Goal: Task Accomplishment & Management: Manage account settings

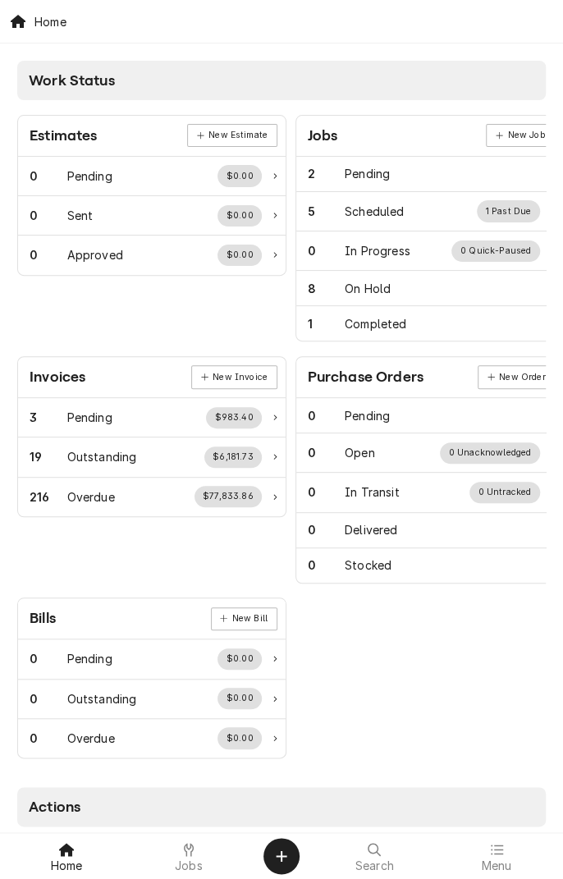
click at [192, 870] on span "Jobs" at bounding box center [189, 865] width 28 height 13
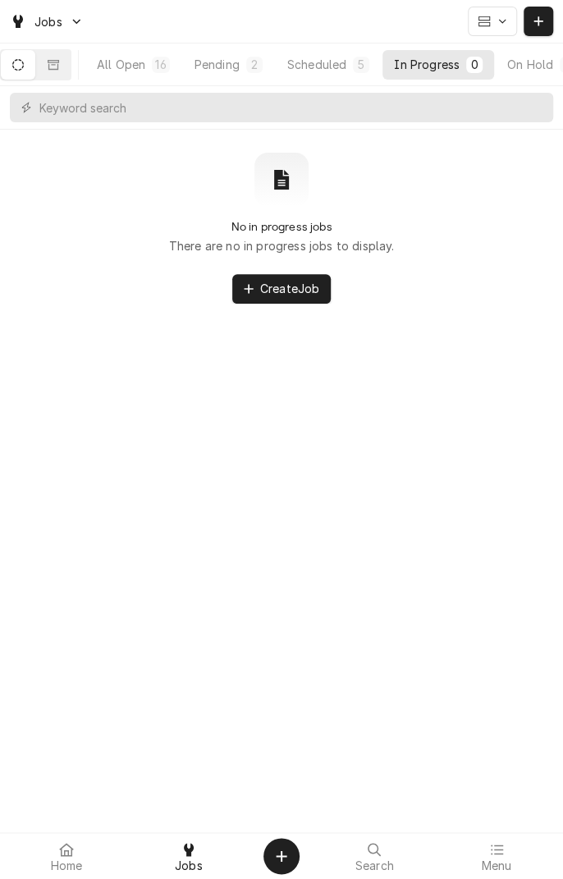
click at [141, 71] on div "All Open" at bounding box center [121, 64] width 48 height 17
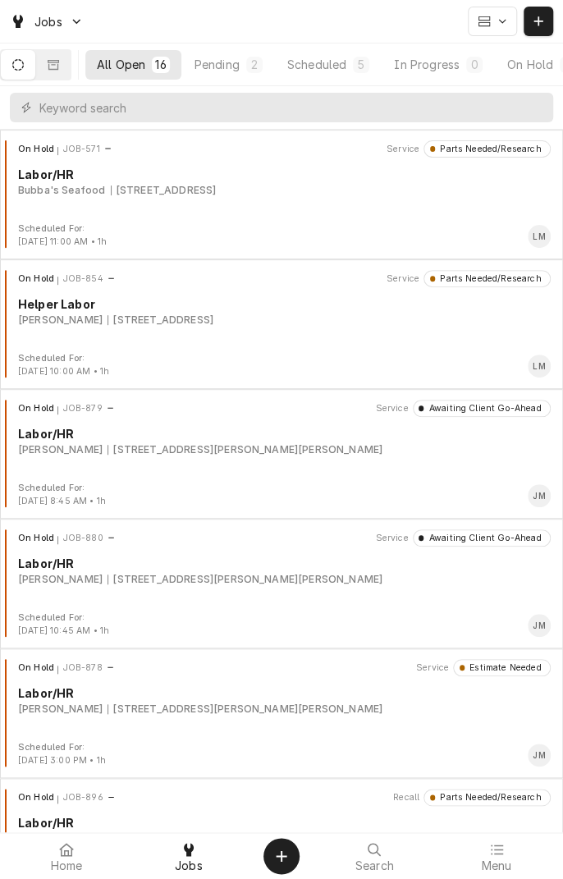
click at [113, 451] on div "1700 Vasbinder Rd, Nordheim, TX 78141" at bounding box center [245, 449] width 275 height 15
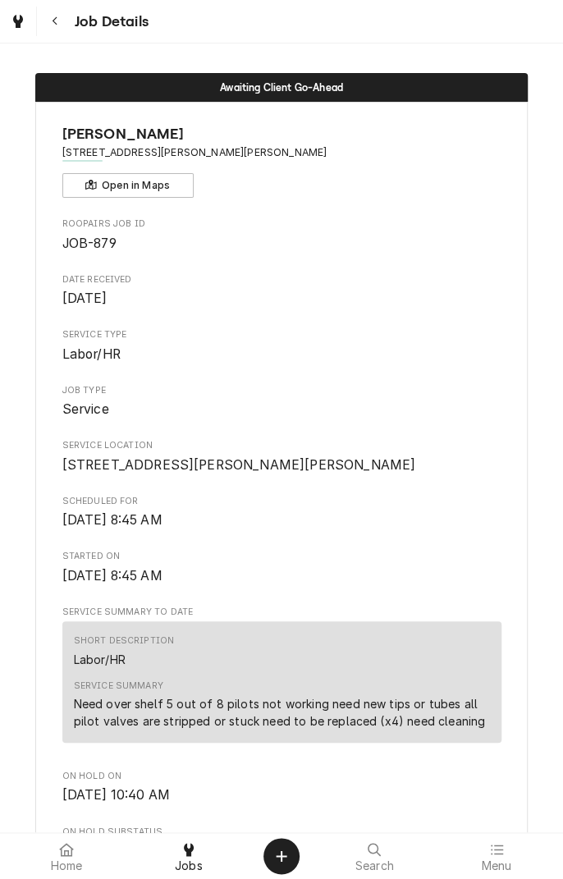
click at [63, 26] on button "Navigate back" at bounding box center [55, 22] width 30 height 30
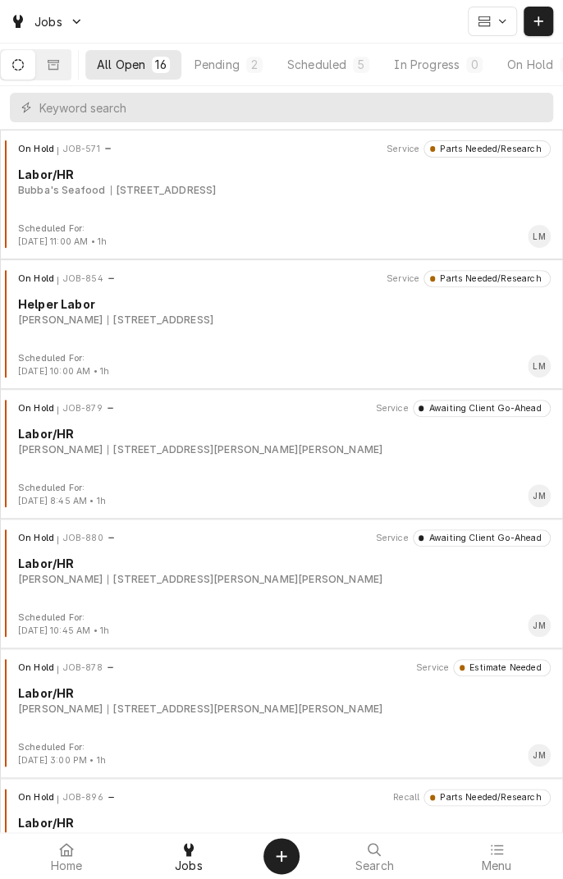
click at [279, 706] on div "[STREET_ADDRESS][PERSON_NAME][PERSON_NAME]" at bounding box center [245, 709] width 275 height 15
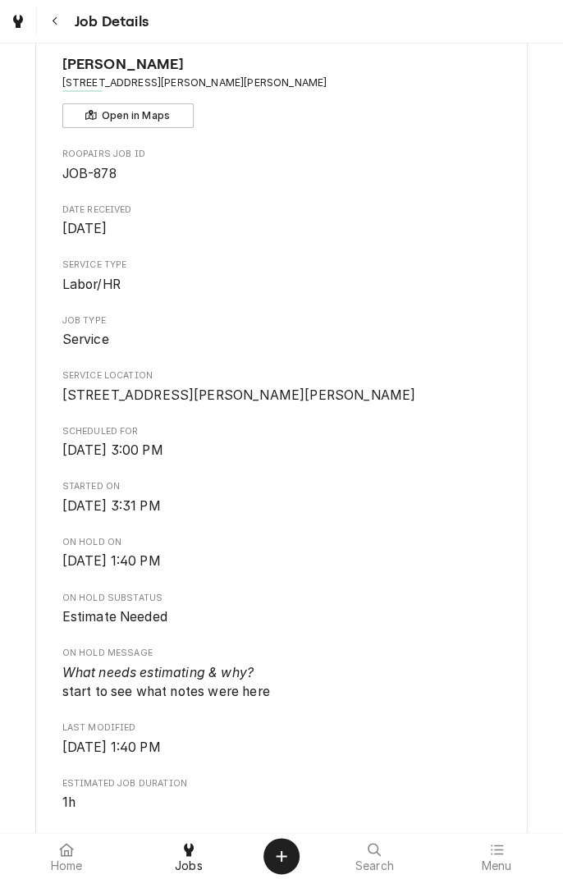
scroll to position [64, 0]
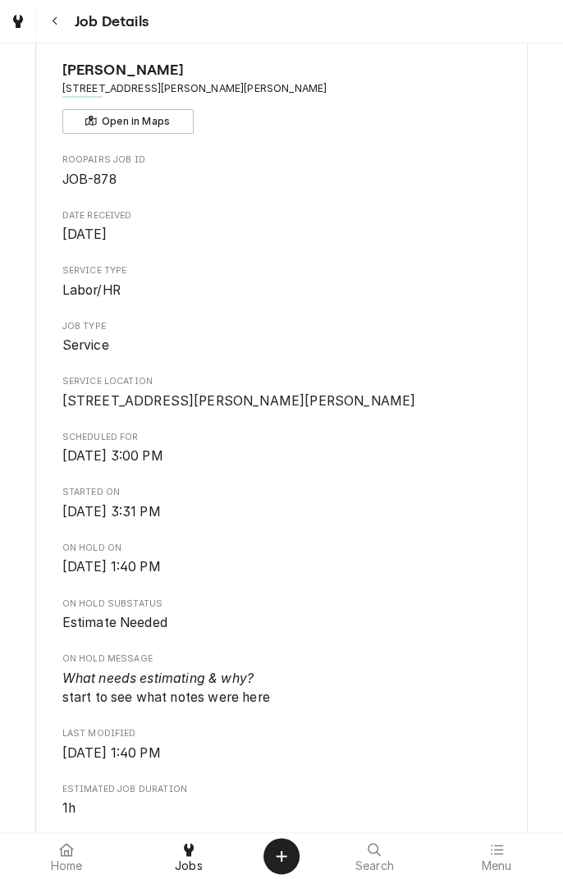
click at [56, 24] on icon "Navigate back" at bounding box center [54, 21] width 5 height 9
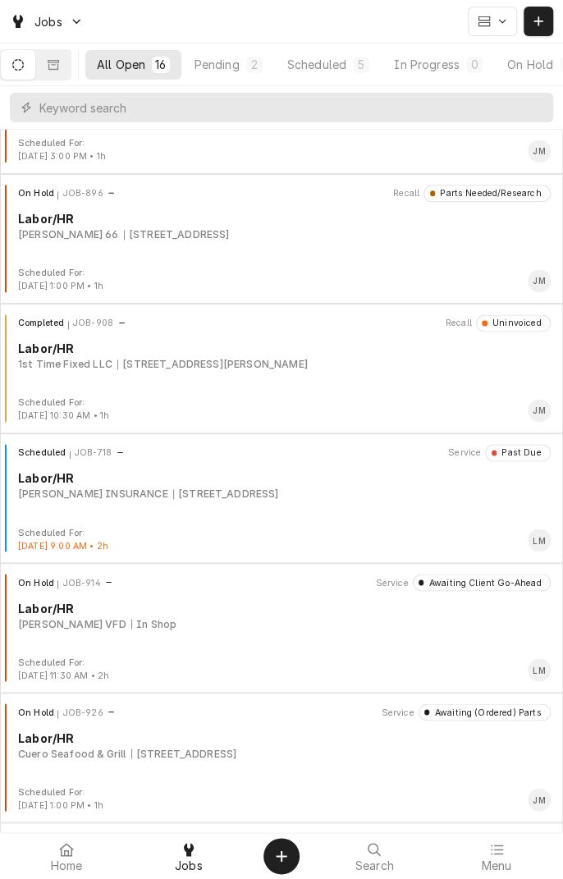
scroll to position [605, 0]
click at [131, 617] on div "In Shop" at bounding box center [153, 623] width 45 height 15
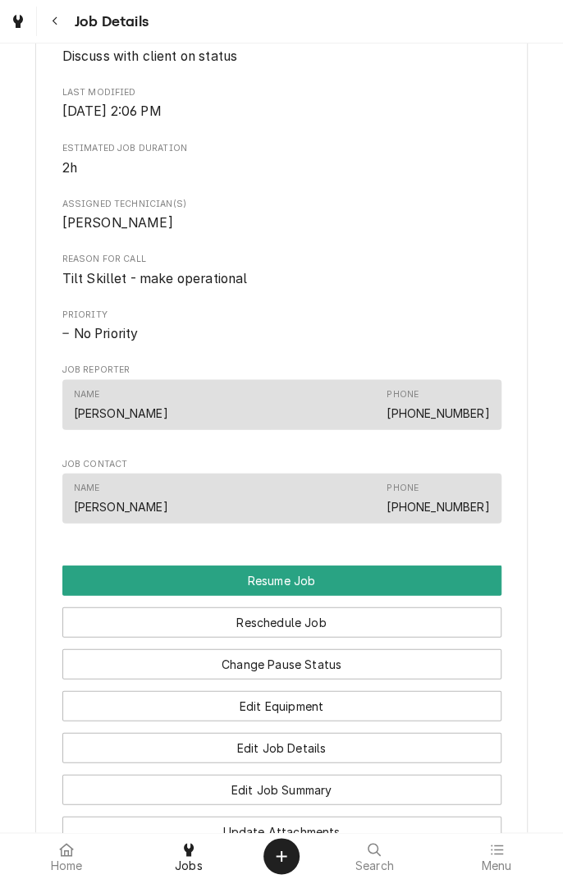
scroll to position [901, 0]
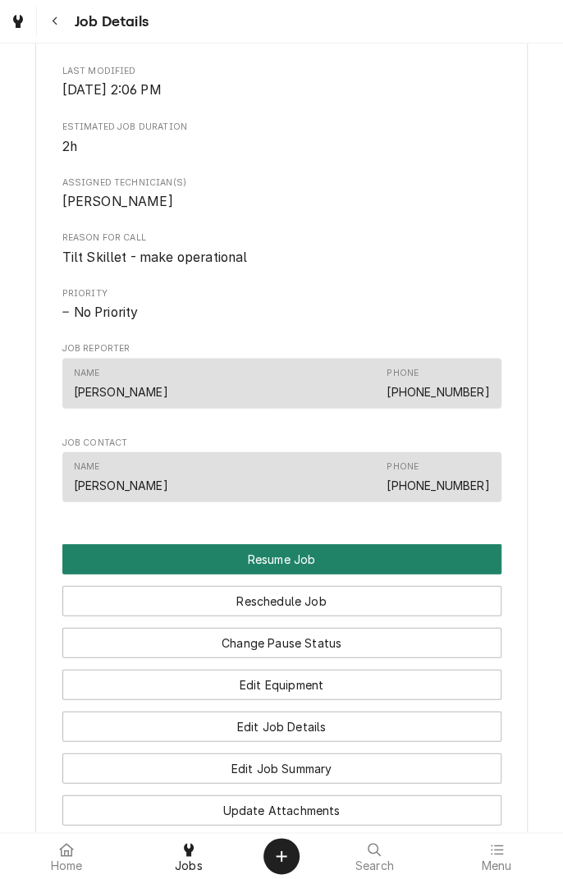
click at [379, 561] on button "Resume Job" at bounding box center [281, 558] width 439 height 30
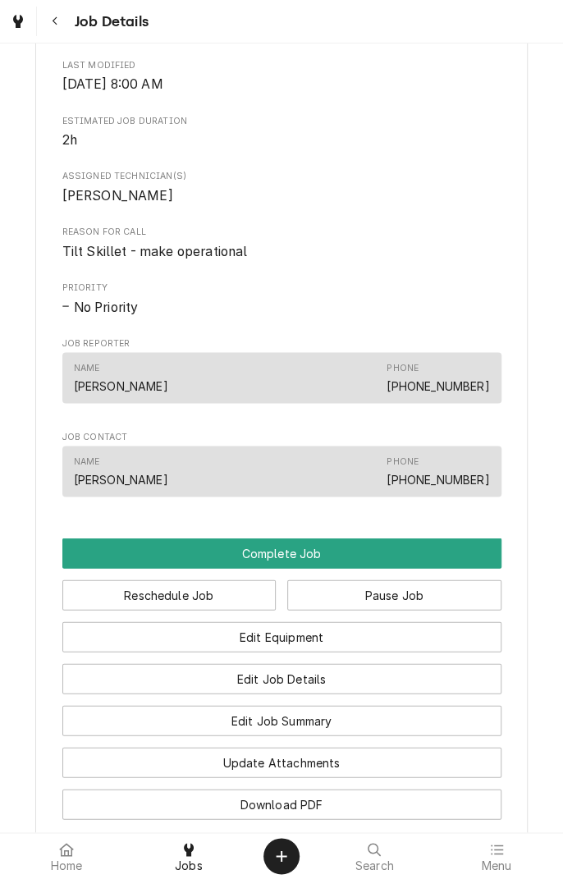
scroll to position [795, 0]
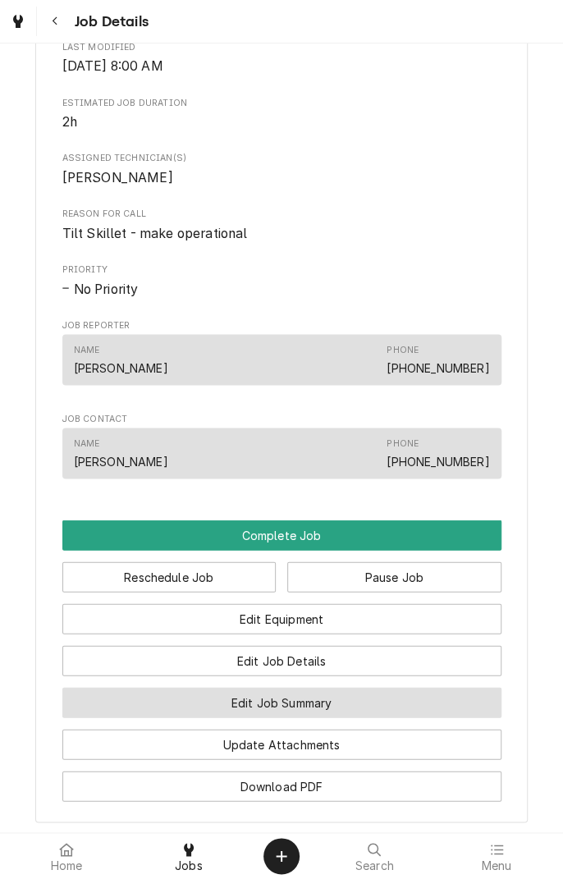
click at [362, 711] on button "Edit Job Summary" at bounding box center [281, 702] width 439 height 30
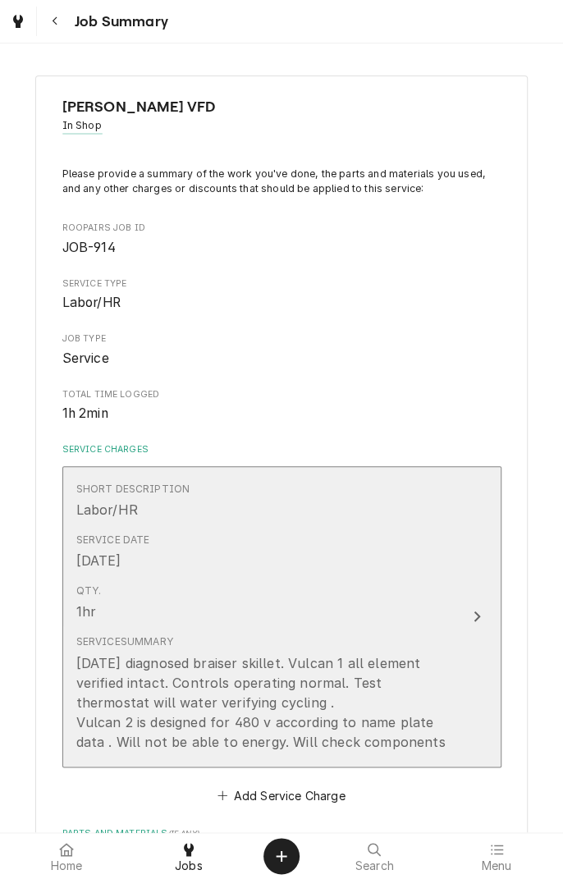
click at [459, 738] on button "Short Description Labor/HR Service Date [DATE] Qty. 1hr Service Summary [DATE] …" at bounding box center [281, 616] width 439 height 301
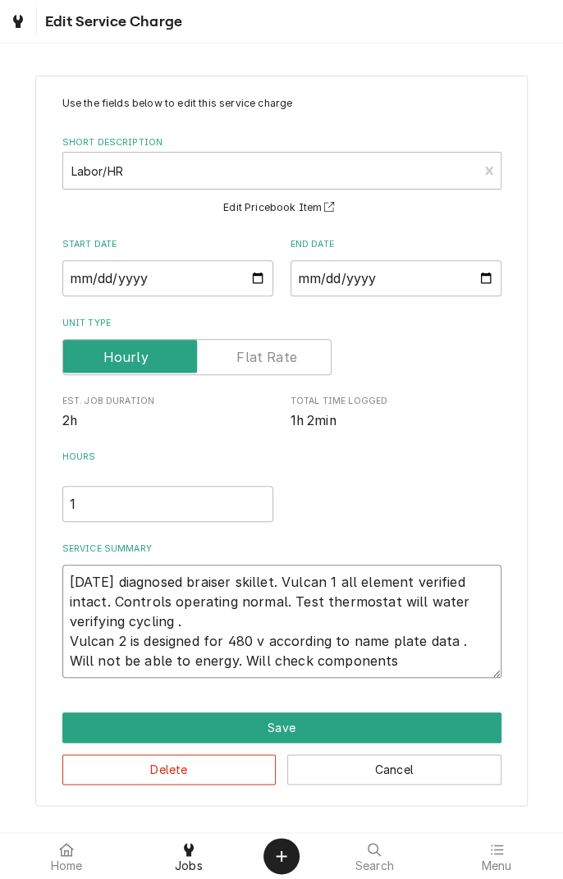
click at [384, 667] on textarea "[DATE] diagnosed braiser skillet. Vulcan 1 all element verified intact. Control…" at bounding box center [281, 621] width 439 height 113
type textarea "x"
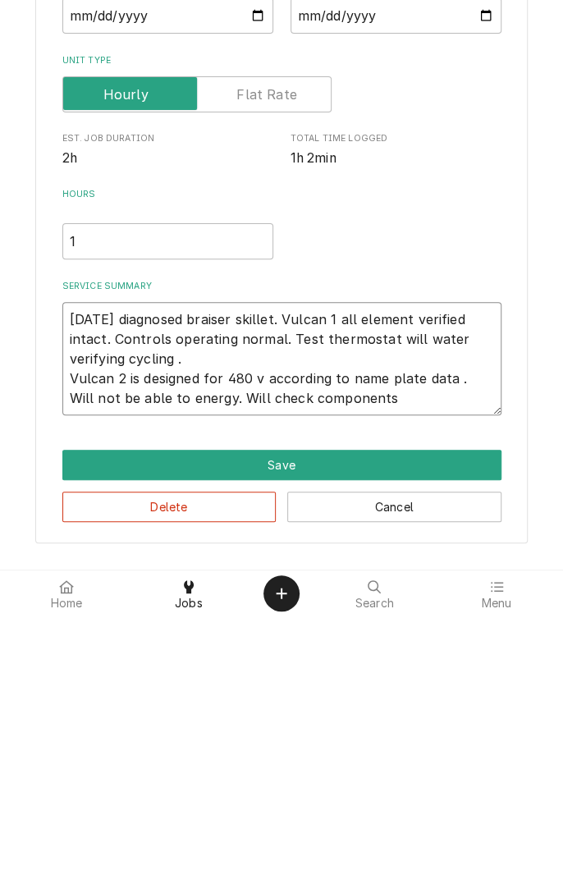
type textarea "[DATE] diagnosed braiser skillet. Vulcan 1 all element verified intact. Control…"
type textarea "x"
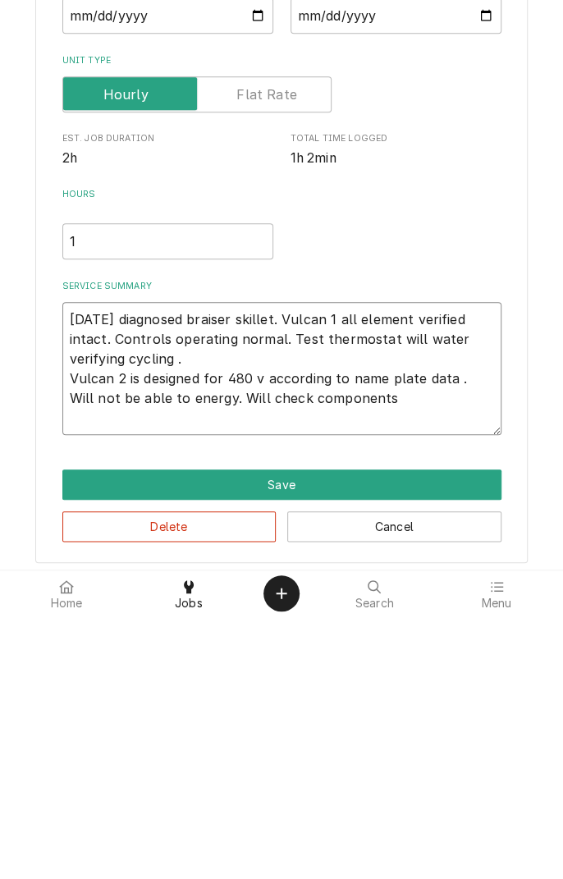
type textarea "[DATE] diagnosed braiser skillet. Vulcan 1 all element verified intact. Control…"
type textarea "x"
type textarea "[DATE] diagnosed braiser skillet. Vulcan 1 all element verified intact. Control…"
type textarea "x"
type textarea "[DATE] diagnosed braiser skillet. Vulcan 1 all element verified intact. Control…"
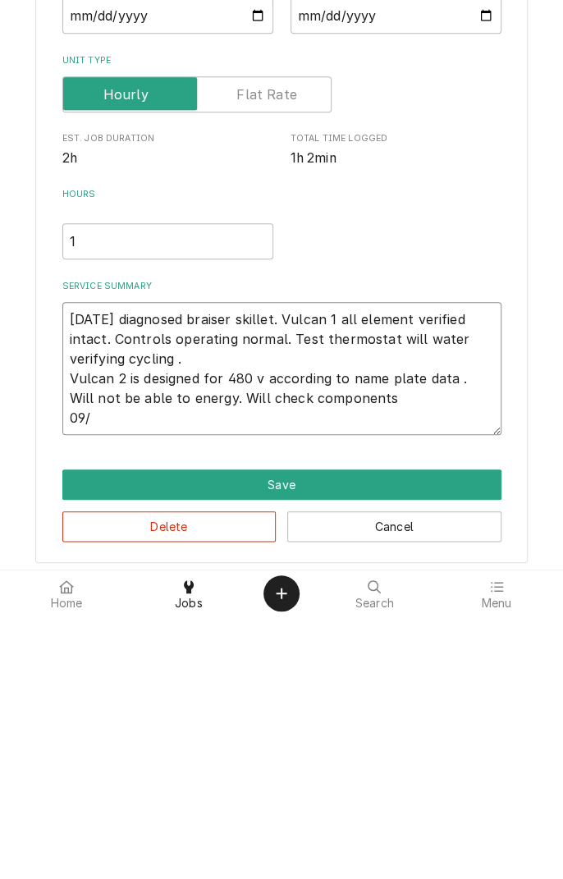
type textarea "x"
type textarea "[DATE] diagnosed braiser skillet. Vulcan 1 all element verified intact. Control…"
type textarea "x"
type textarea "[DATE] diagnosed braiser skillet. Vulcan 1 all element verified intact. Control…"
type textarea "x"
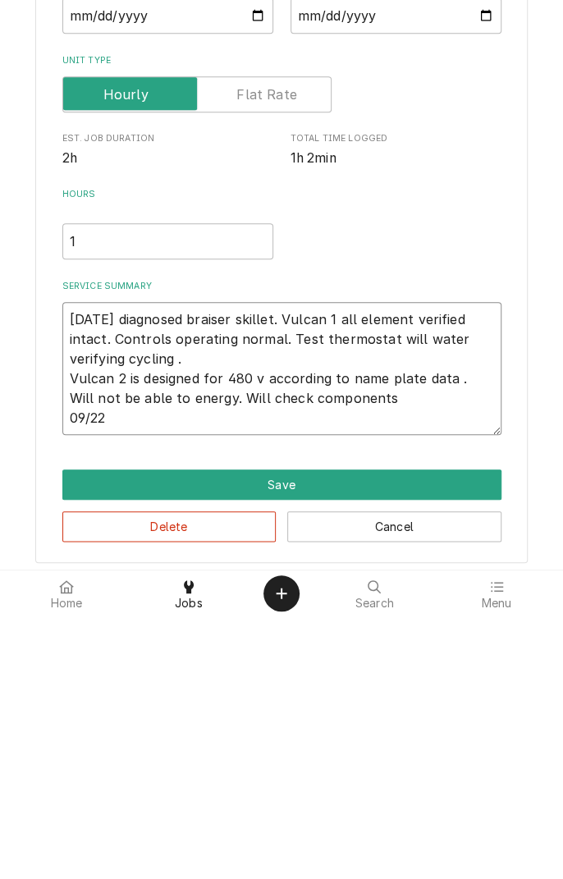
type textarea "[DATE] diagnosed braiser skillet. Vulcan 1 all element verified intact. Control…"
type textarea "x"
type textarea "[DATE] diagnosed braiser skillet. Vulcan 1 all element verified intact. Control…"
type textarea "x"
type textarea "[DATE] diagnosed braiser skillet. Vulcan 1 all element verified intact. Control…"
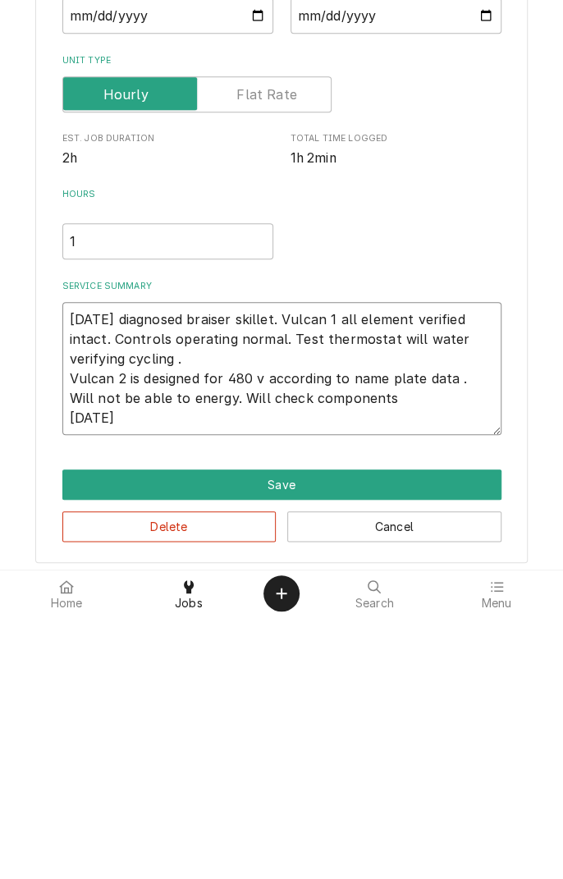
type textarea "x"
type textarea "[DATE] diagnosed braiser skillet. Vulcan 1 all element verified intact. Control…"
type textarea "x"
type textarea "[DATE] diagnosed braiser skillet. Vulcan 1 all element verified intact. Control…"
type textarea "x"
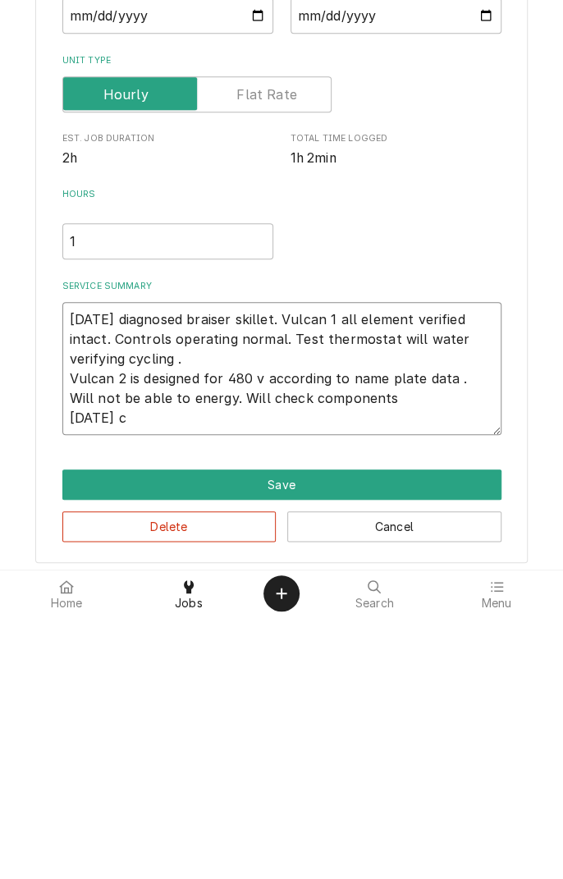
type textarea "[DATE] diagnosed braiser skillet. Vulcan 1 all element verified intact. Control…"
type textarea "x"
type textarea "[DATE] diagnosed braiser skillet. Vulcan 1 all element verified intact. Control…"
type textarea "x"
type textarea "[DATE] diagnosed braiser skillet. Vulcan 1 all element verified intact. Control…"
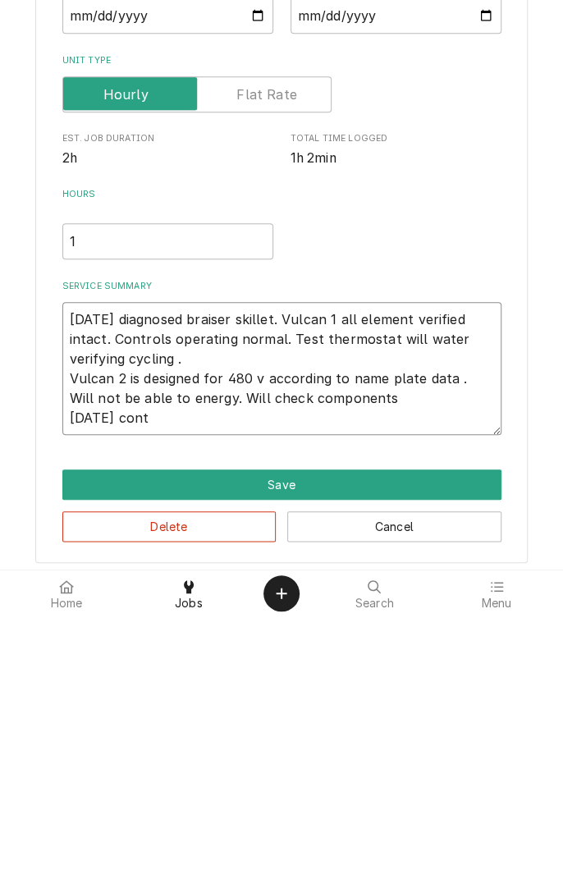
type textarea "x"
type textarea "[DATE] diagnosed braiser skillet. Vulcan 1 all element verified intact. Control…"
type textarea "x"
type textarea "[DATE] diagnosed braiser skillet. Vulcan 1 all element verified intact. Control…"
type textarea "x"
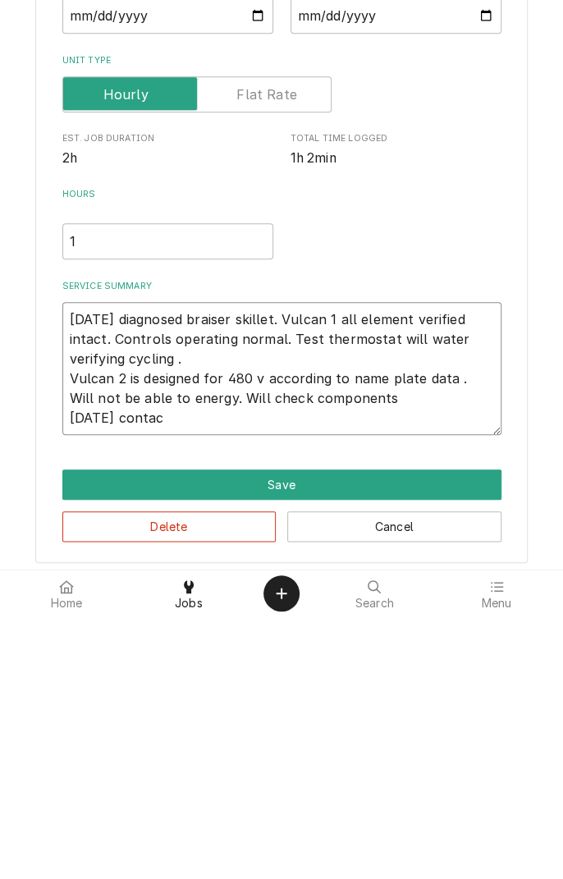
type textarea "[DATE] diagnosed braiser skillet. Vulcan 1 all element verified intact. Control…"
type textarea "x"
type textarea "[DATE] diagnosed braiser skillet. Vulcan 1 all element verified intact. Control…"
type textarea "x"
type textarea "[DATE] diagnosed braiser skillet. Vulcan 1 all element verified intact. Control…"
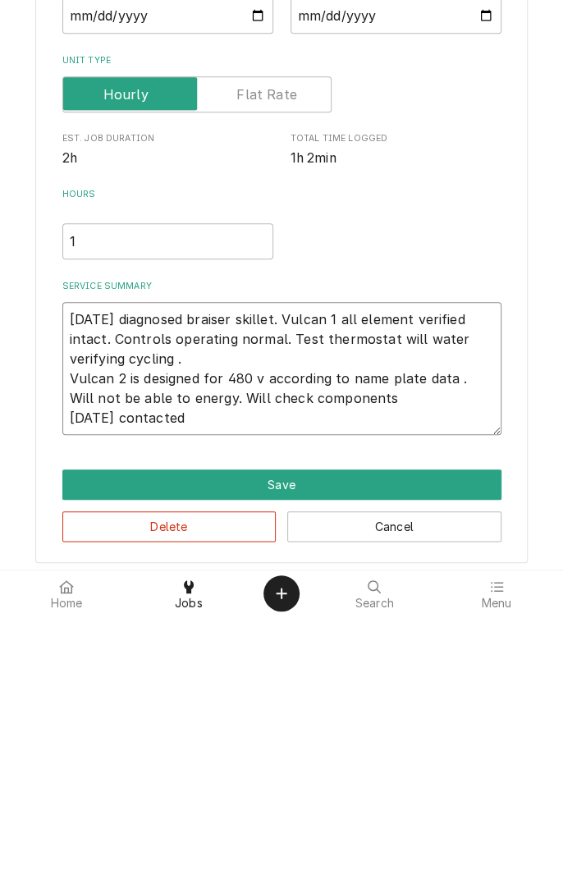
type textarea "x"
type textarea "[DATE] diagnosed braiser skillet. Vulcan 1 all element verified intact. Control…"
type textarea "x"
type textarea "[DATE] diagnosed braiser skillet. Vulcan 1 all element verified intact. Control…"
type textarea "x"
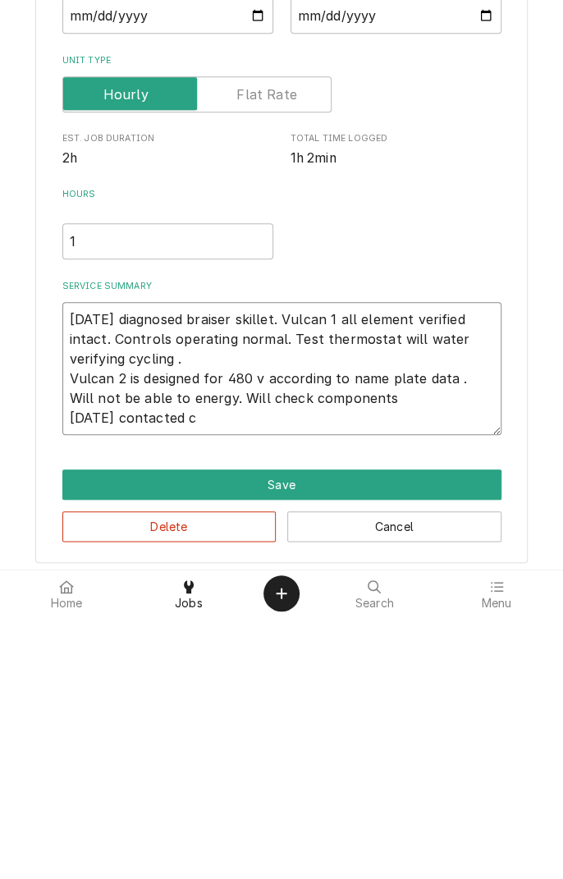
type textarea "[DATE] diagnosed braiser skillet. Vulcan 1 all element verified intact. Control…"
type textarea "x"
type textarea "[DATE] diagnosed braiser skillet. Vulcan 1 all element verified intact. Control…"
type textarea "x"
type textarea "[DATE] diagnosed braiser skillet. Vulcan 1 all element verified intact. Control…"
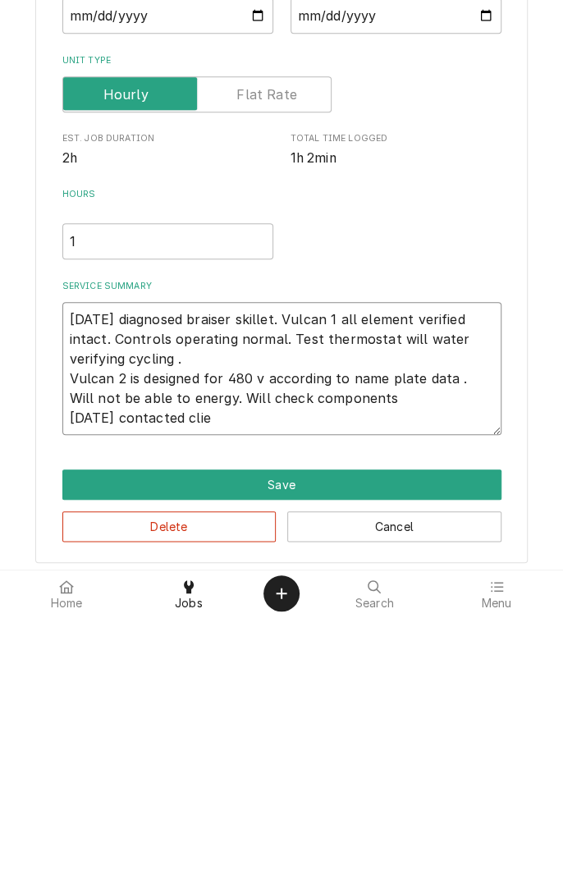
type textarea "x"
type textarea "[DATE] diagnosed braiser skillet. Vulcan 1 all element verified intact. Control…"
type textarea "x"
type textarea "[DATE] diagnosed braiser skillet. Vulcan 1 all element verified intact. Control…"
type textarea "x"
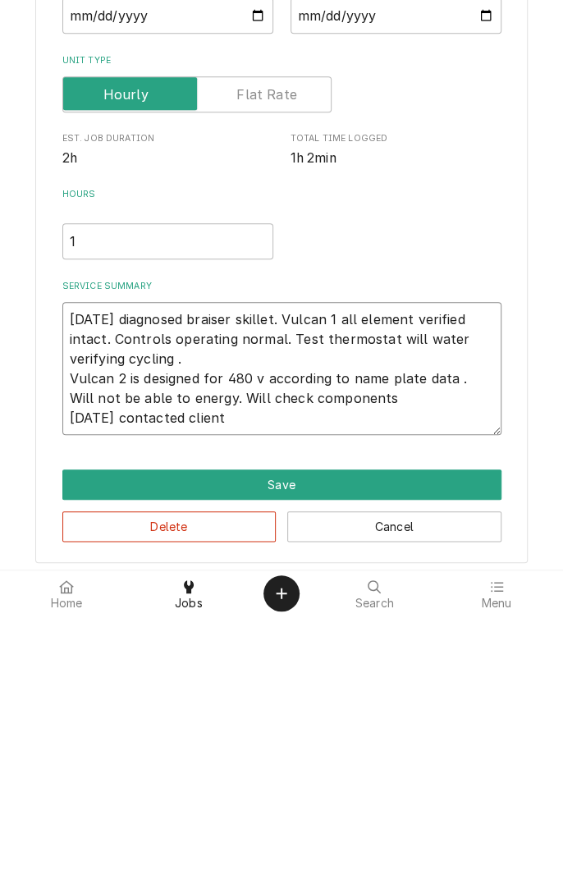
type textarea "[DATE] diagnosed braiser skillet. Vulcan 1 all element verified intact. Control…"
type textarea "x"
type textarea "[DATE] diagnosed braiser skillet. Vulcan 1 all element verified intact. Control…"
type textarea "x"
type textarea "[DATE] diagnosed braiser skillet. Vulcan 1 all element verified intact. Control…"
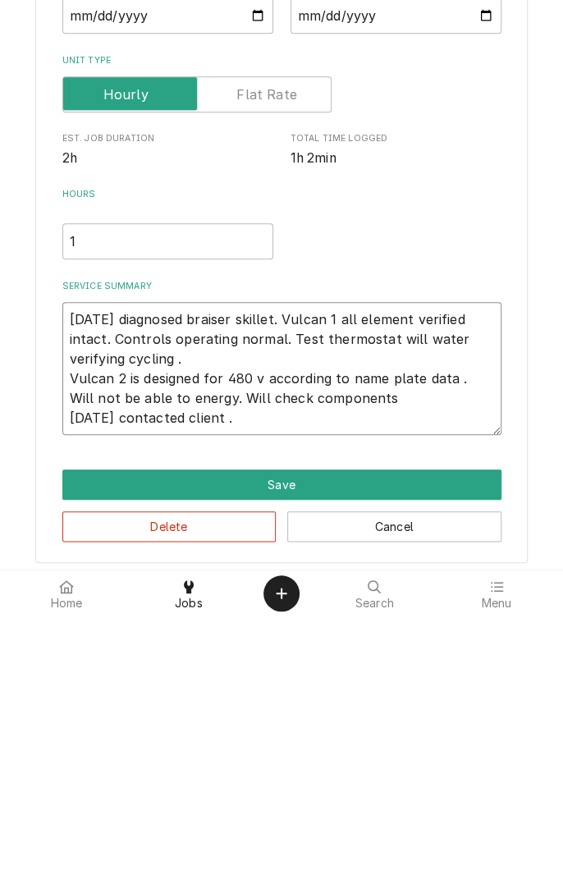
type textarea "x"
type textarea "[DATE] diagnosed braiser skillet. Vulcan 1 all element verified intact. Control…"
type textarea "x"
type textarea "[DATE] diagnosed braiser skillet. Vulcan 1 all element verified intact. Control…"
type textarea "x"
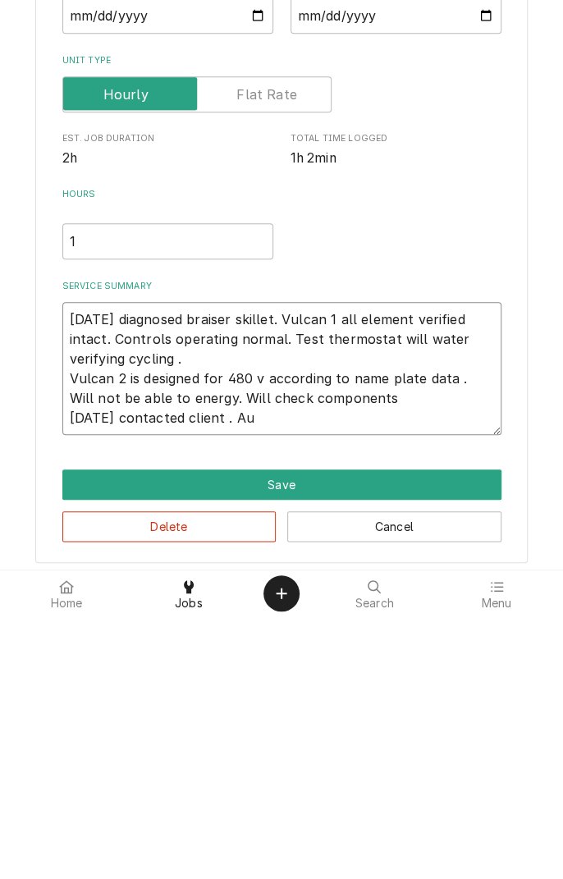
type textarea "[DATE] diagnosed braiser skillet. Vulcan 1 all element verified intact. Control…"
type textarea "x"
type textarea "[DATE] diagnosed braiser skillet. Vulcan 1 all element verified intact. Control…"
type textarea "x"
type textarea "[DATE] diagnosed braiser skillet. Vulcan 1 all element verified intact. Control…"
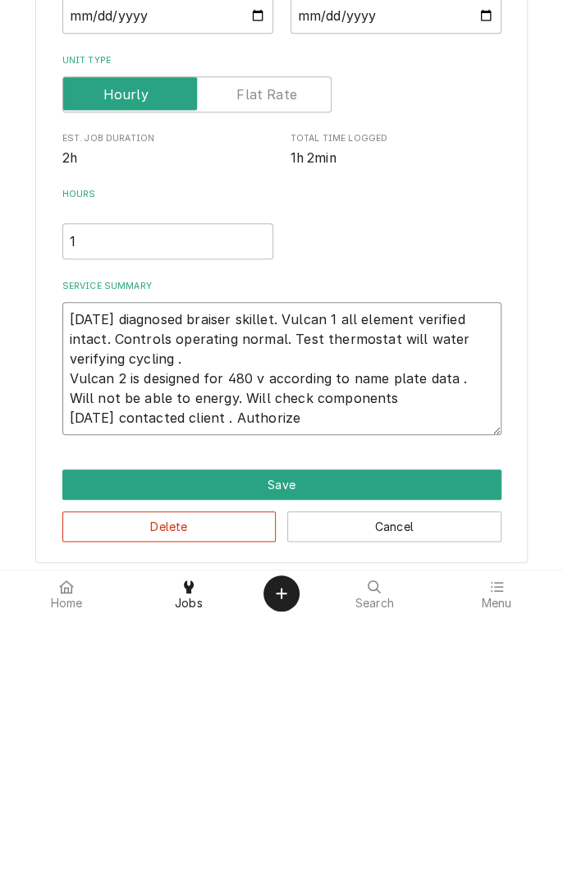
type textarea "x"
type textarea "[DATE] diagnosed braiser skillet. Vulcan 1 all element verified intact. Control…"
type textarea "x"
type textarea "[DATE] diagnosed braiser skillet. Vulcan 1 all element verified intact. Control…"
type textarea "x"
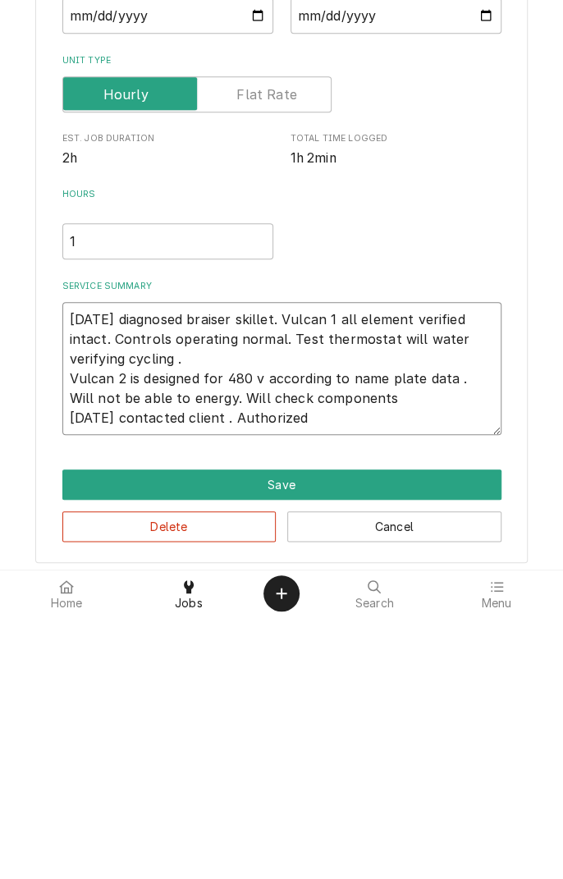
type textarea "[DATE] diagnosed braiser skillet. Vulcan 1 all element verified intact. Control…"
type textarea "x"
type textarea "[DATE] diagnosed braiser skillet. Vulcan 1 all element verified intact. Control…"
type textarea "x"
type textarea "[DATE] diagnosed braiser skillet. Vulcan 1 all element verified intact. Control…"
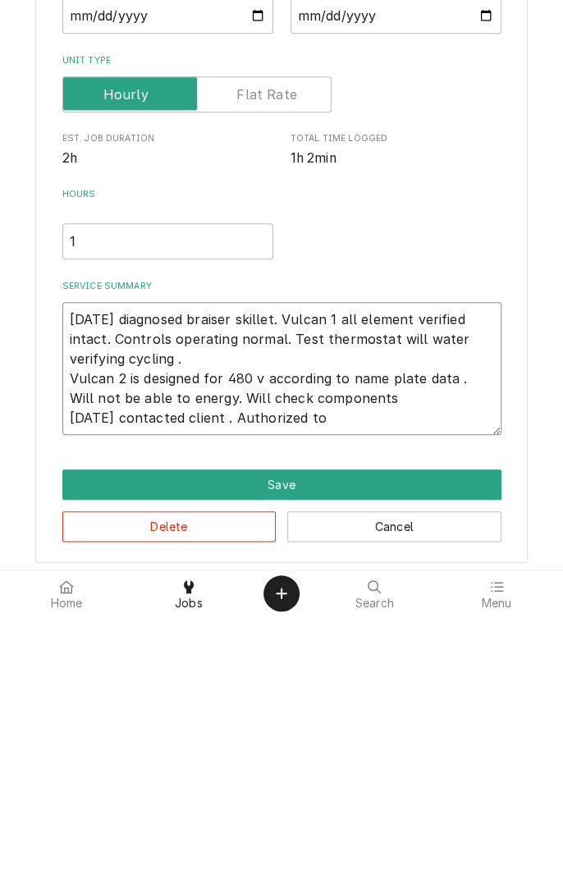
type textarea "x"
type textarea "[DATE] diagnosed braiser skillet. Vulcan 1 all element verified intact. Control…"
type textarea "x"
type textarea "[DATE] diagnosed braiser skillet. Vulcan 1 all element verified intact. Control…"
type textarea "x"
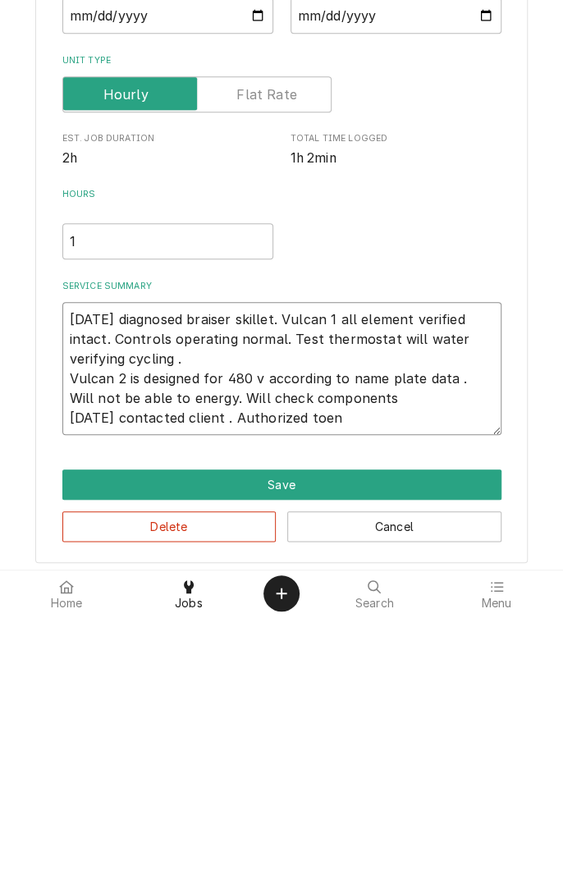
type textarea "[DATE] diagnosed braiser skillet. Vulcan 1 all element verified intact. Control…"
type textarea "x"
type textarea "[DATE] diagnosed braiser skillet. Vulcan 1 all element verified intact. Control…"
type textarea "x"
type textarea "[DATE] diagnosed braiser skillet. Vulcan 1 all element verified intact. Control…"
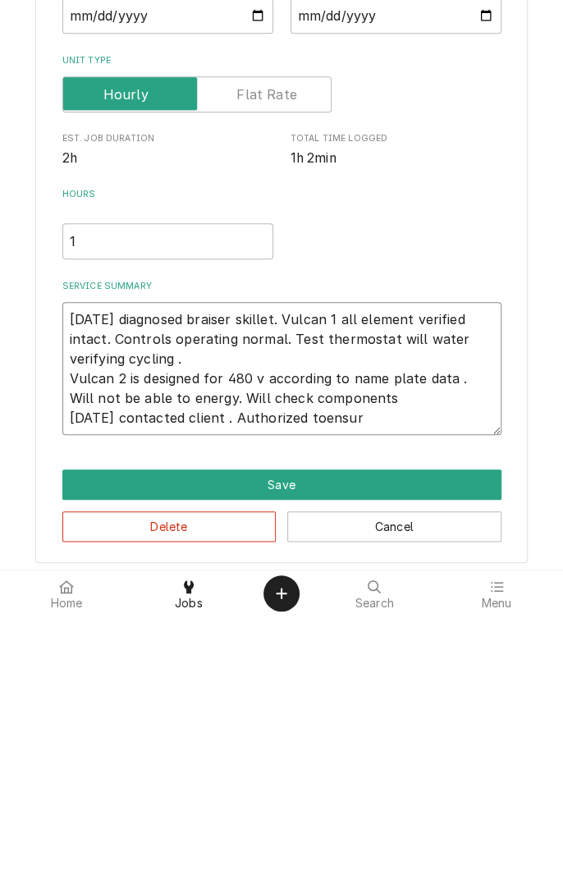
type textarea "x"
type textarea "[DATE] diagnosed braiser skillet. Vulcan 1 all element verified intact. Control…"
type textarea "x"
type textarea "[DATE] diagnosed braiser skillet. Vulcan 1 all element verified intact. Control…"
type textarea "x"
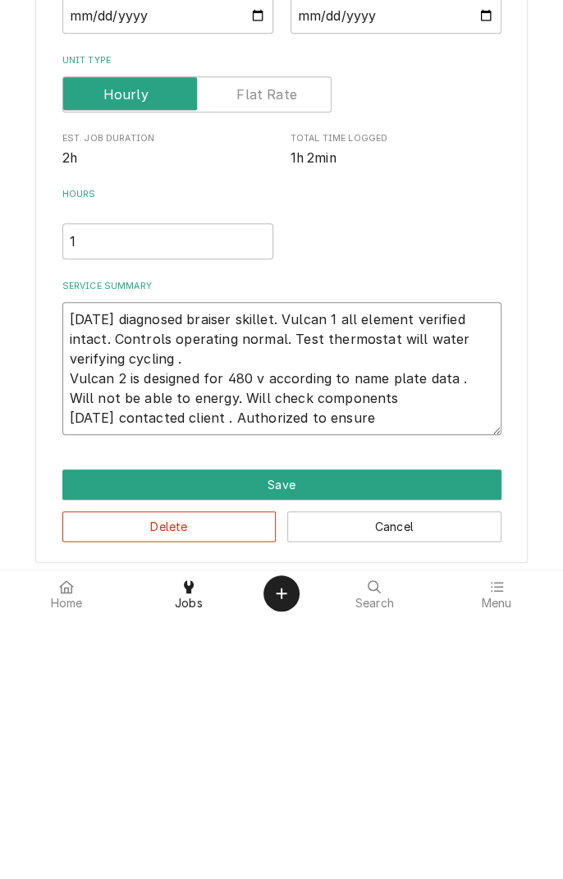
type textarea "[DATE] diagnosed braiser skillet. Vulcan 1 all element verified intact. Control…"
type textarea "x"
type textarea "[DATE] diagnosed braiser skillet. Vulcan 1 all element verified intact. Control…"
type textarea "x"
type textarea "[DATE] diagnosed braiser skillet. Vulcan 1 all element verified intact. Control…"
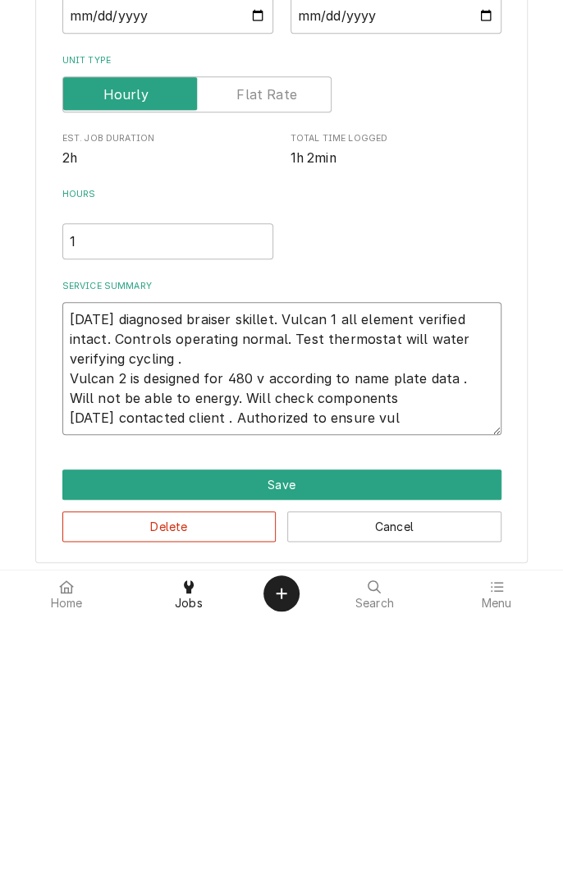
type textarea "x"
type textarea "[DATE] diagnosed braiser skillet. Vulcan 1 all element verified intact. Control…"
type textarea "x"
type textarea "[DATE] diagnosed braiser skillet. Vulcan 1 all element verified intact. Control…"
type textarea "x"
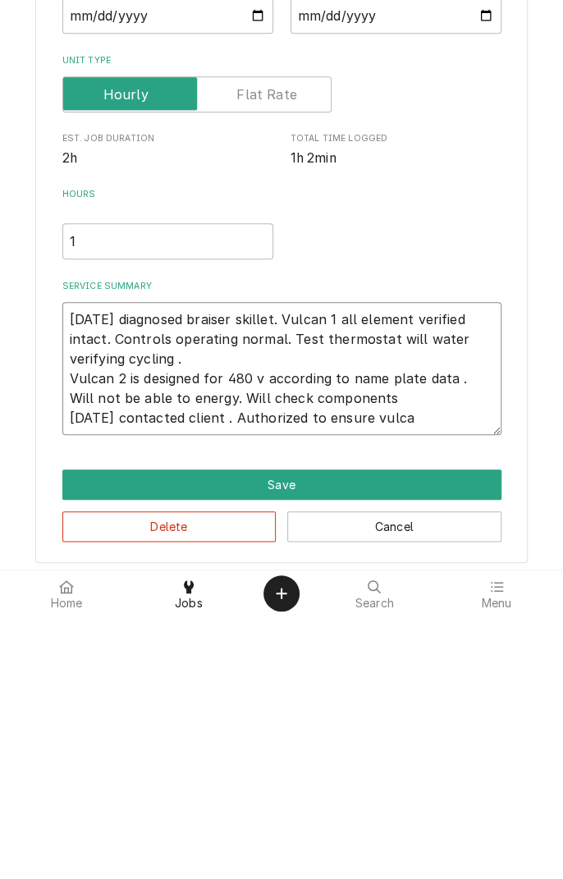
type textarea "[DATE] diagnosed braiser skillet. Vulcan 1 all element verified intact. Control…"
type textarea "x"
type textarea "[DATE] diagnosed braiser skillet. Vulcan 1 all element verified intact. Control…"
type textarea "x"
type textarea "[DATE] diagnosed braiser skillet. Vulcan 1 all element verified intact. Control…"
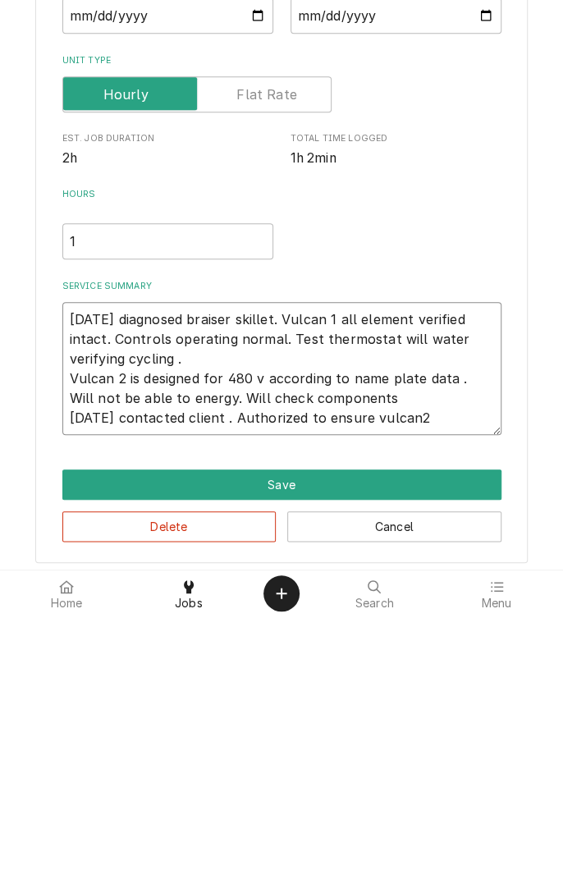
type textarea "x"
type textarea "[DATE] diagnosed braiser skillet. Vulcan 1 all element verified intact. Control…"
type textarea "x"
type textarea "[DATE] diagnosed braiser skillet. Vulcan 1 all element verified intact. Control…"
type textarea "x"
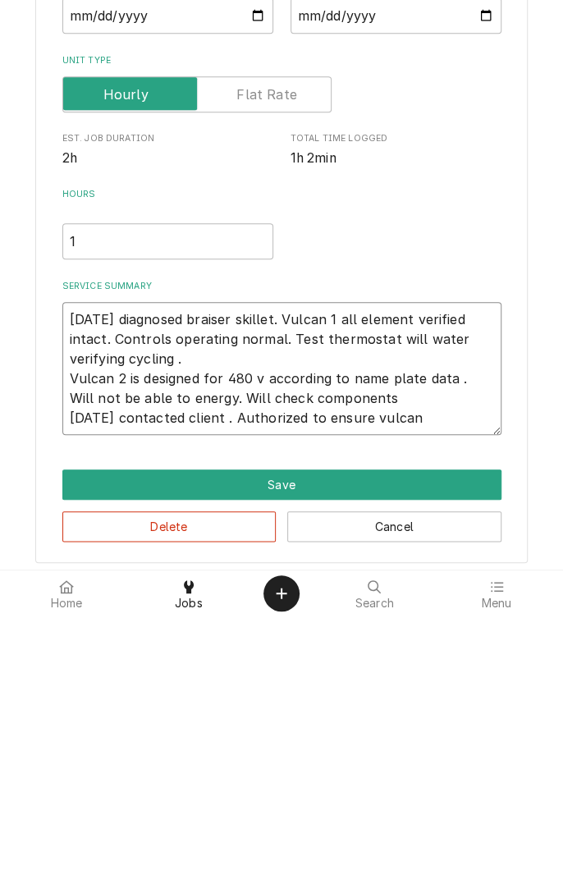
type textarea "[DATE] diagnosed braiser skillet. Vulcan 1 all element verified intact. Control…"
type textarea "x"
type textarea "[DATE] diagnosed braiser skillet. Vulcan 1 all element verified intact. Control…"
type textarea "x"
type textarea "[DATE] diagnosed braiser skillet. Vulcan 1 all element verified intact. Control…"
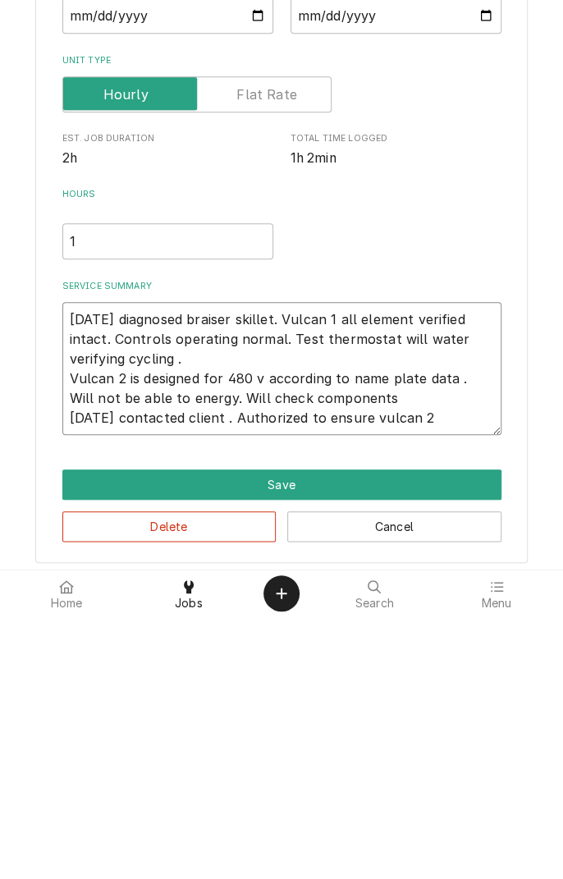
type textarea "x"
type textarea "[DATE] diagnosed braiser skillet. Vulcan 1 all element verified intact. Control…"
type textarea "x"
type textarea "[DATE] diagnosed braiser skillet. Vulcan 1 all element verified intact. Control…"
type textarea "x"
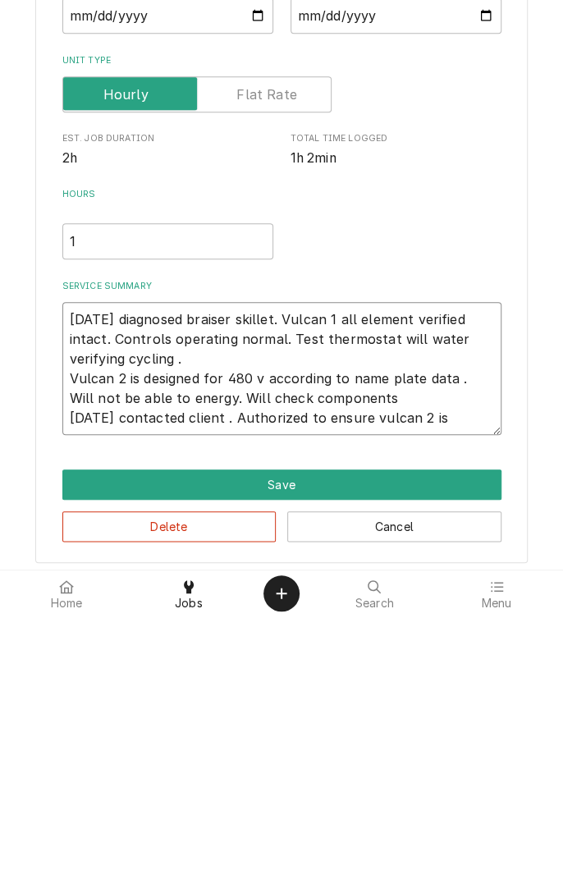
type textarea "[DATE] diagnosed braiser skillet. Vulcan 1 all element verified intact. Control…"
type textarea "x"
type textarea "[DATE] diagnosed braiser skillet. Vulcan 1 all element verified intact. Control…"
type textarea "x"
type textarea "[DATE] diagnosed braiser skillet. Vulcan 1 all element verified intact. Control…"
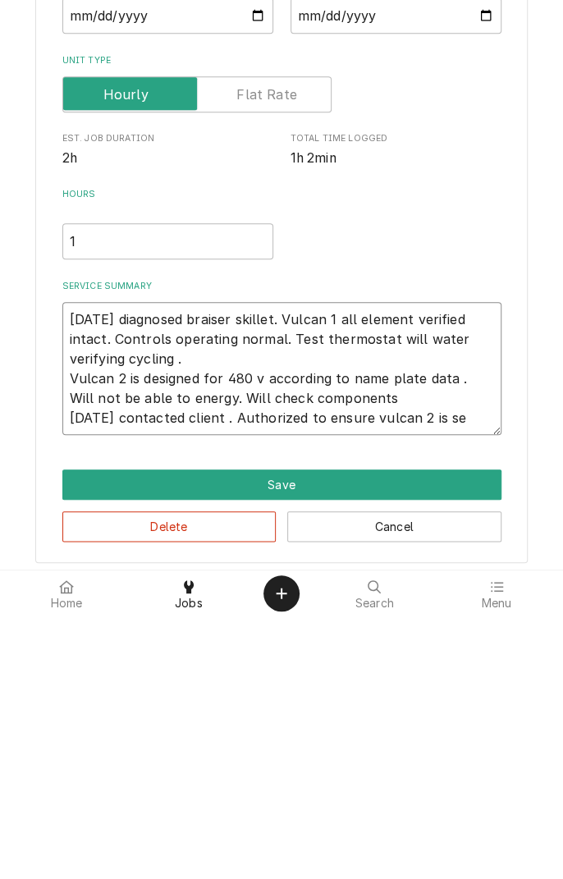
type textarea "x"
type textarea "[DATE] diagnosed braiser skillet. Vulcan 1 all element verified intact. Control…"
type textarea "x"
type textarea "[DATE] diagnosed braiser skillet. Vulcan 1 all element verified intact. Control…"
type textarea "x"
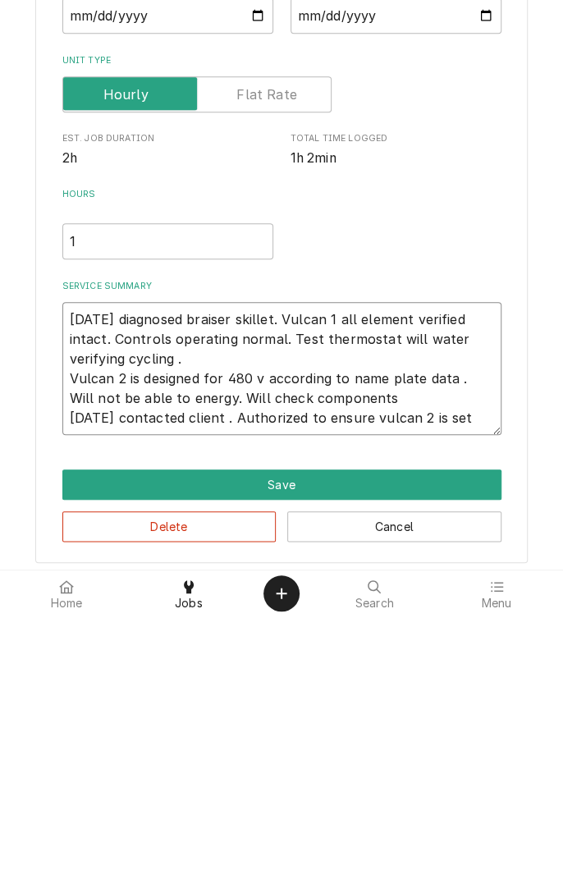
type textarea "[DATE] diagnosed braiser skillet. Vulcan 1 all element verified intact. Control…"
type textarea "x"
type textarea "[DATE] diagnosed braiser skillet. Vulcan 1 all element verified intact. Control…"
type textarea "x"
type textarea "[DATE] diagnosed braiser skillet. Vulcan 1 all element verified intact. Control…"
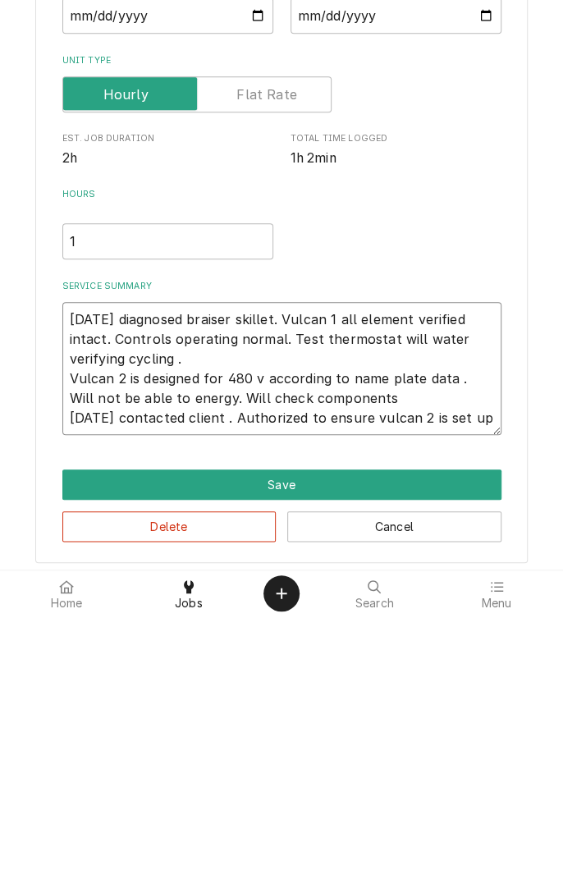
type textarea "x"
type textarea "[DATE] diagnosed braiser skillet. Vulcan 1 all element verified intact. Control…"
type textarea "x"
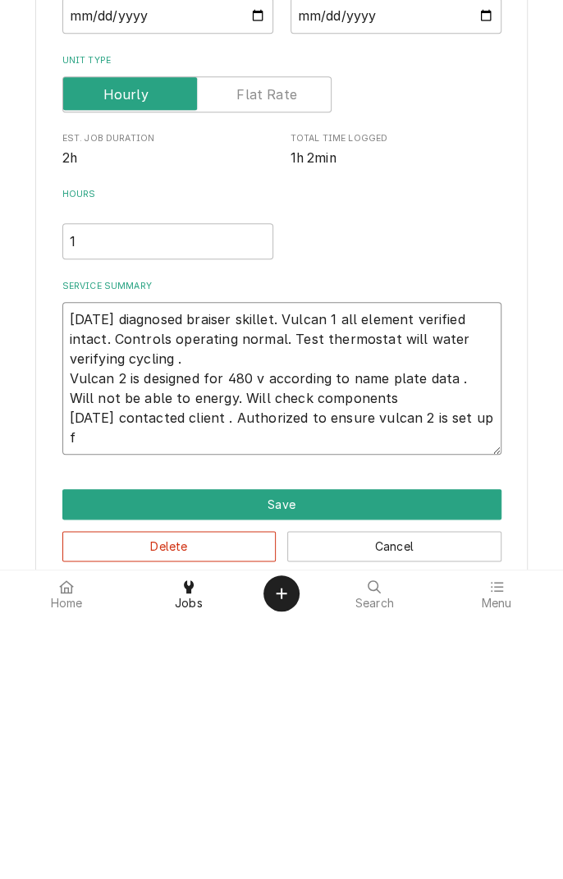
type textarea "[DATE] diagnosed braiser skillet. Vulcan 1 all element verified intact. Control…"
type textarea "x"
type textarea "[DATE] diagnosed braiser skillet. Vulcan 1 all element verified intact. Control…"
type textarea "x"
type textarea "[DATE] diagnosed braiser skillet. Vulcan 1 all element verified intact. Control…"
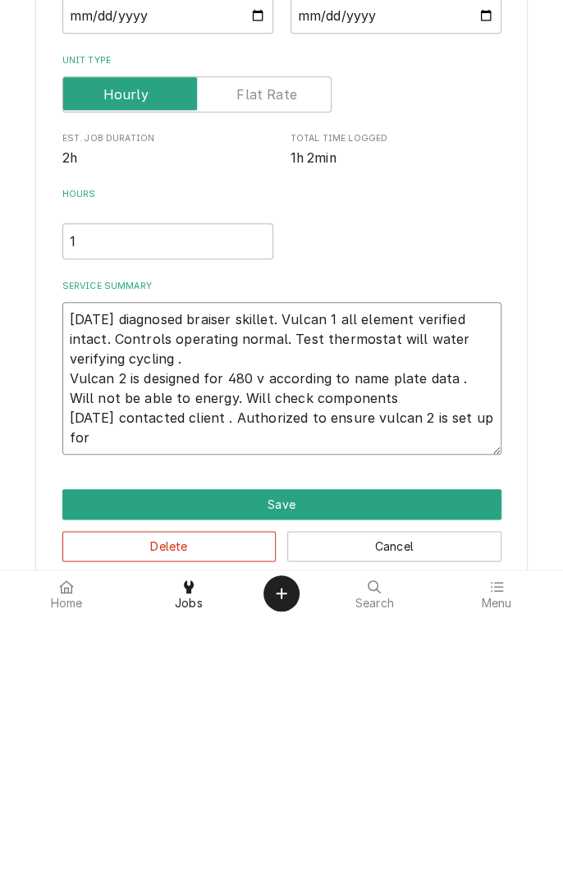
type textarea "x"
type textarea "[DATE] diagnosed braiser skillet. Vulcan 1 all element verified intact. Control…"
type textarea "x"
type textarea "[DATE] diagnosed braiser skillet. Vulcan 1 all element verified intact. Control…"
type textarea "x"
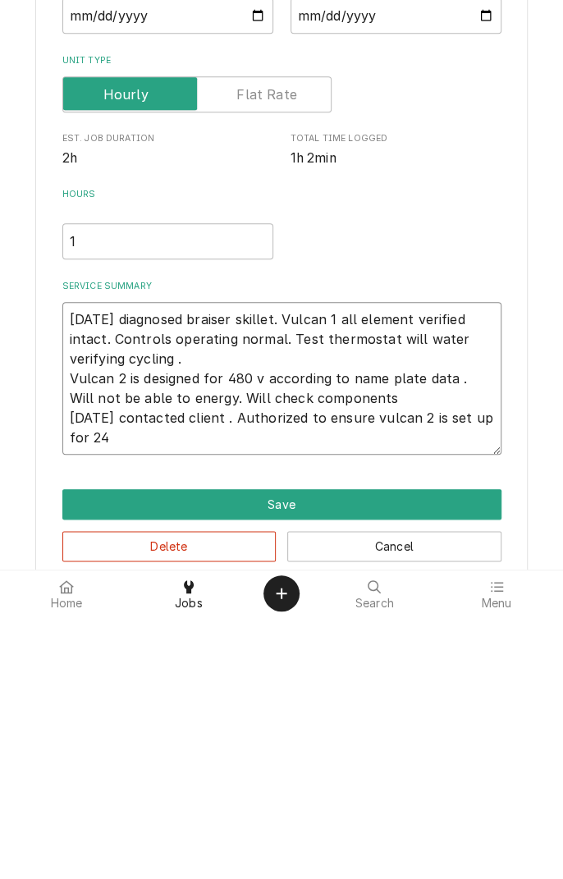
type textarea "[DATE] diagnosed braiser skillet. Vulcan 1 all element verified intact. Control…"
type textarea "x"
type textarea "[DATE] diagnosed braiser skillet. Vulcan 1 all element verified intact. Control…"
type textarea "x"
type textarea "[DATE] diagnosed braiser skillet. Vulcan 1 all element verified intact. Control…"
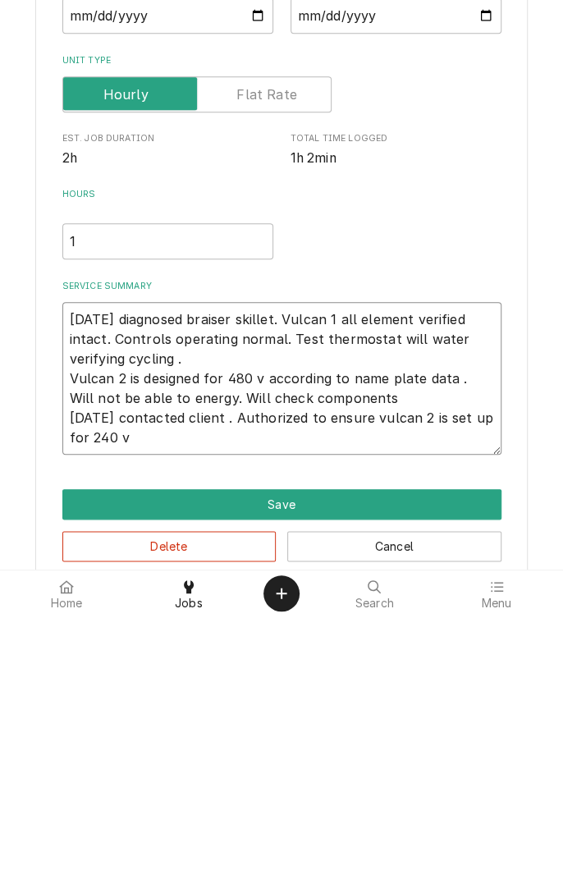
type textarea "x"
type textarea "[DATE] diagnosed braiser skillet. Vulcan 1 all element verified intact. Control…"
type textarea "x"
type textarea "[DATE] diagnosed braiser skillet. Vulcan 1 all element verified intact. Control…"
type textarea "x"
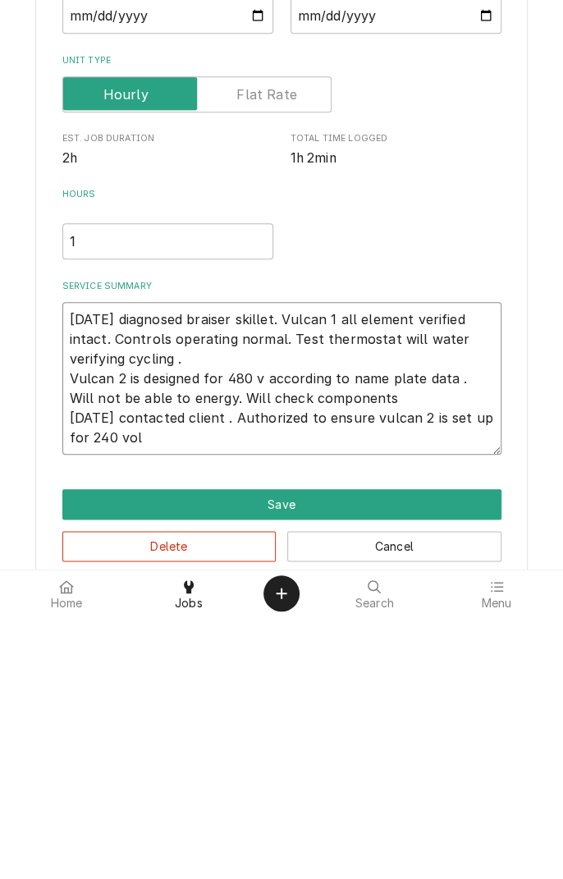
type textarea "[DATE] diagnosed braiser skillet. Vulcan 1 all element verified intact. Control…"
type textarea "x"
type textarea "[DATE] diagnosed braiser skillet. Vulcan 1 all element verified intact. Control…"
click at [300, 770] on button "Save" at bounding box center [281, 767] width 439 height 30
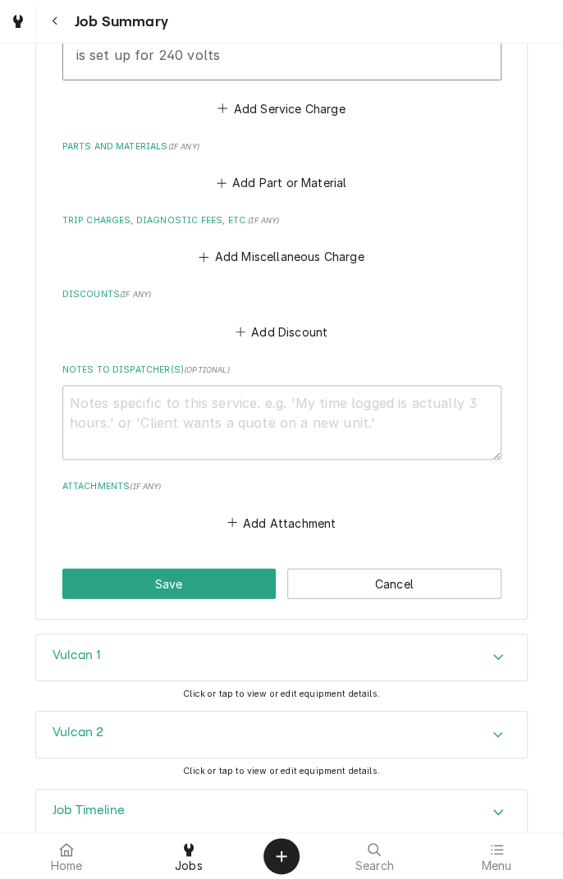
scroll to position [758, 0]
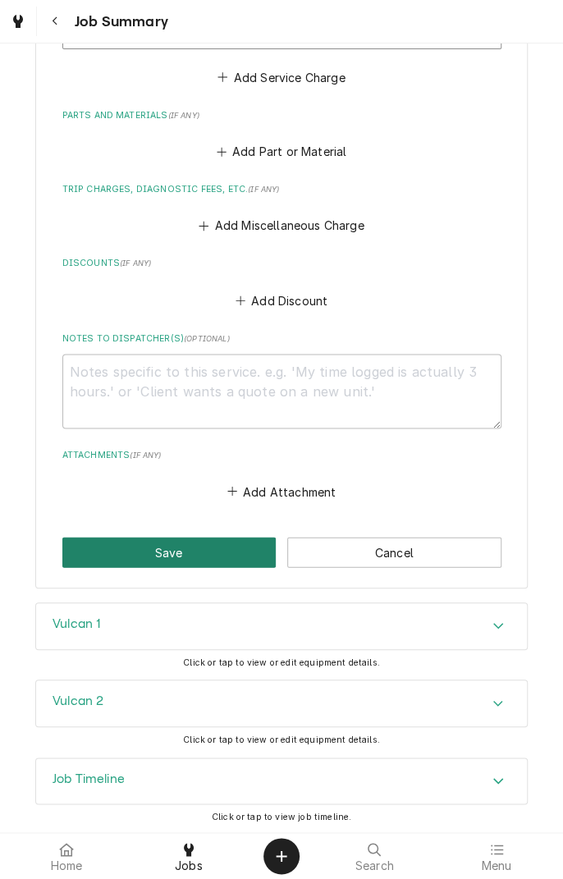
click at [204, 562] on button "Save" at bounding box center [169, 552] width 214 height 30
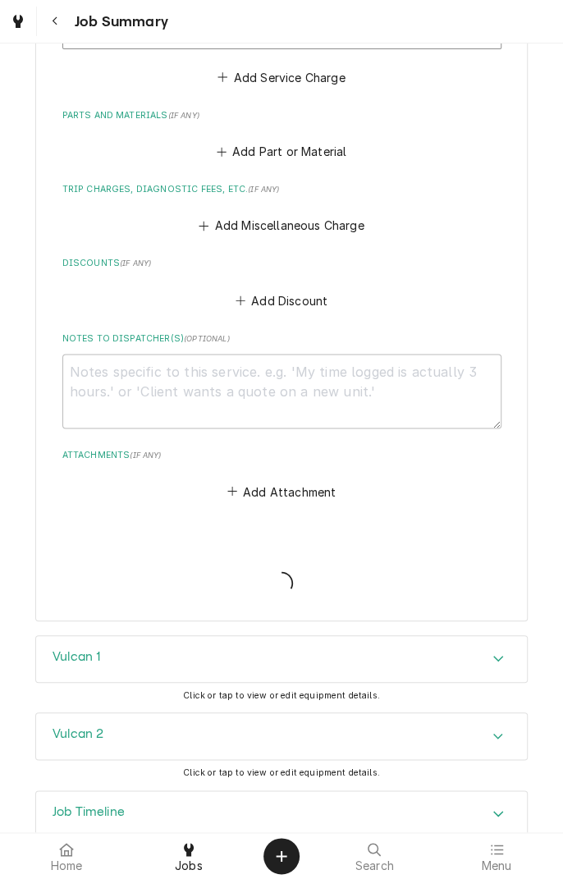
type textarea "x"
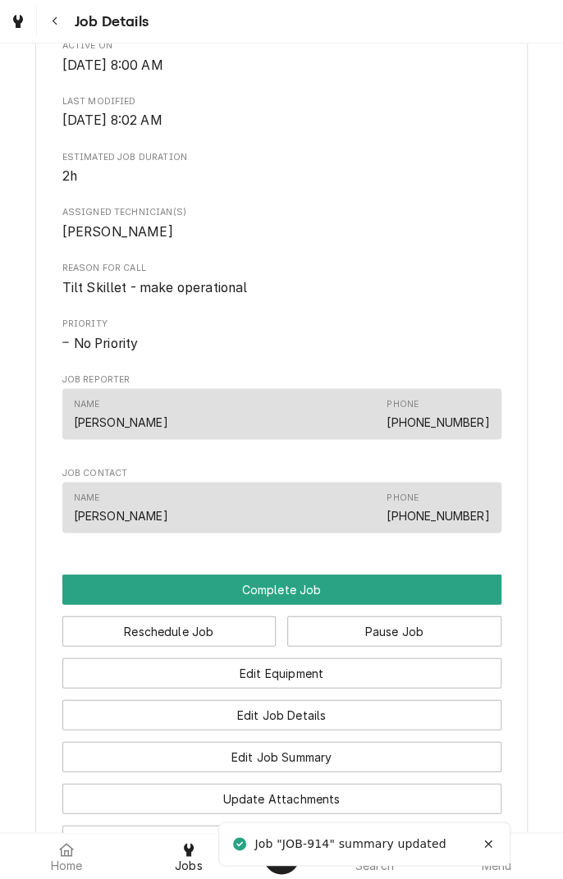
scroll to position [741, 0]
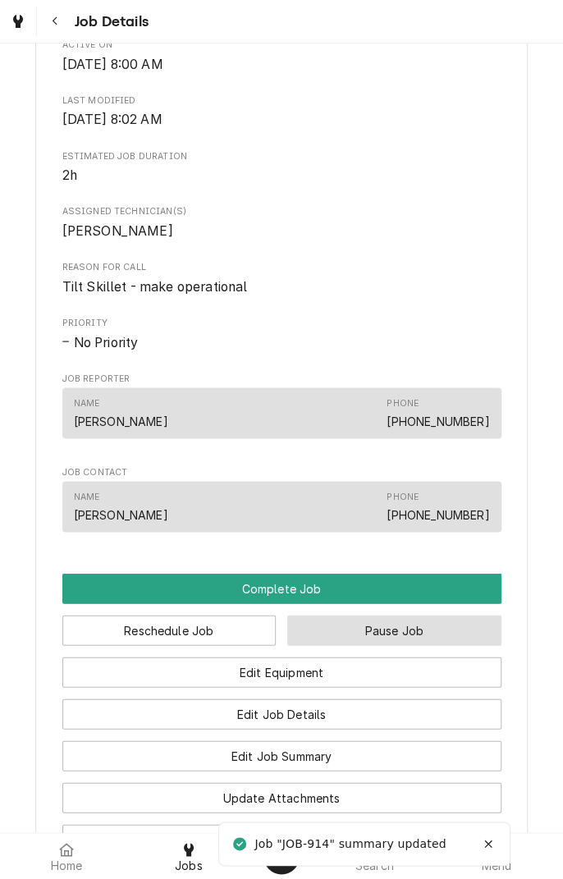
click at [406, 635] on button "Pause Job" at bounding box center [394, 630] width 214 height 30
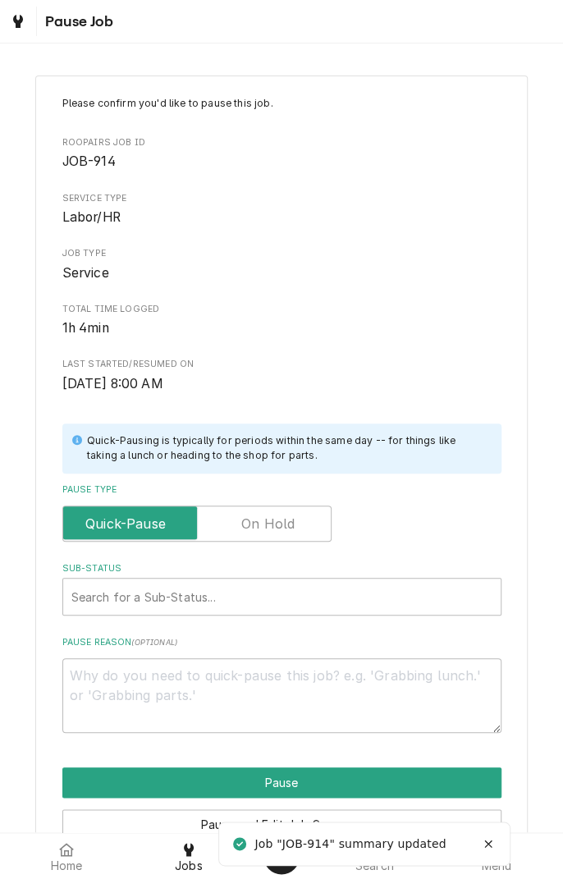
click at [292, 517] on label "Pause Type" at bounding box center [196, 524] width 269 height 36
click at [292, 517] on input "Pause Type" at bounding box center [197, 524] width 254 height 36
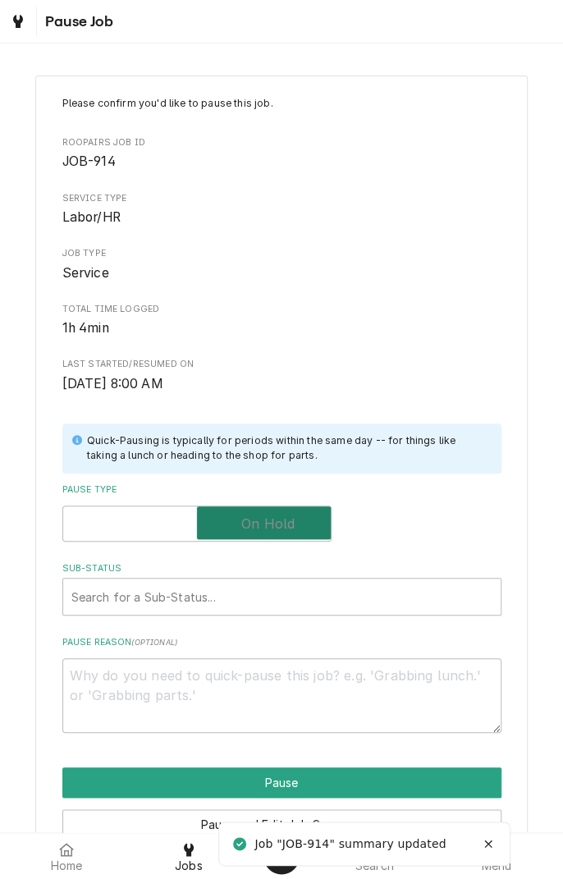
checkbox input "true"
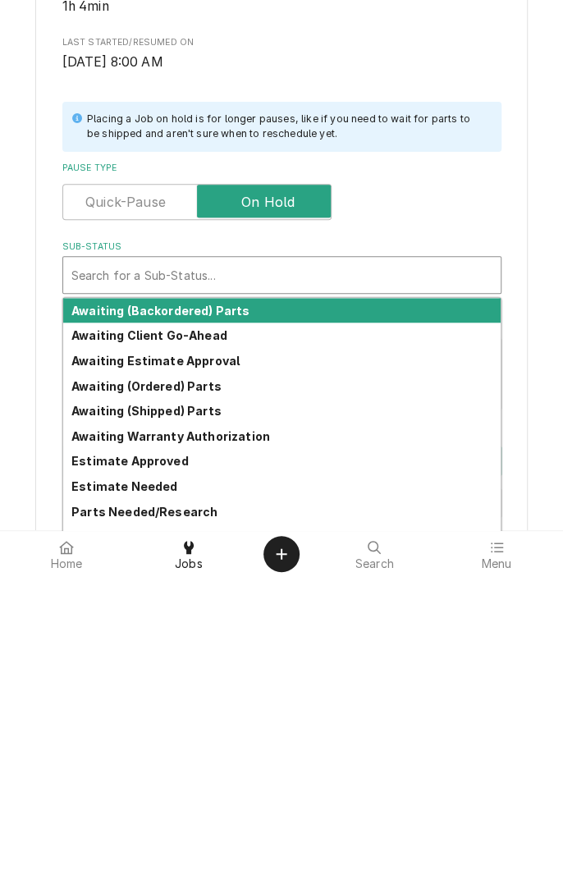
scroll to position [18, 0]
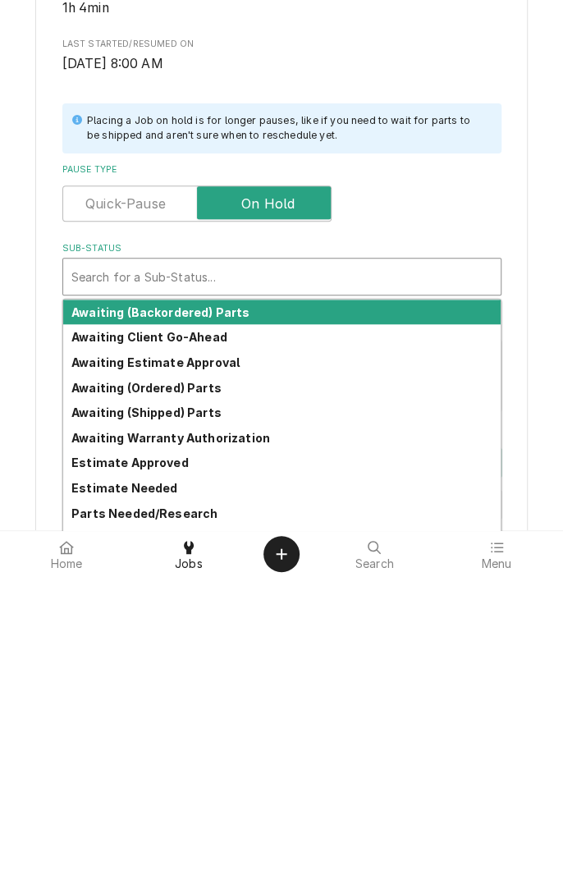
click at [201, 642] on strong "Awaiting Client Go-Ahead" at bounding box center [149, 639] width 156 height 14
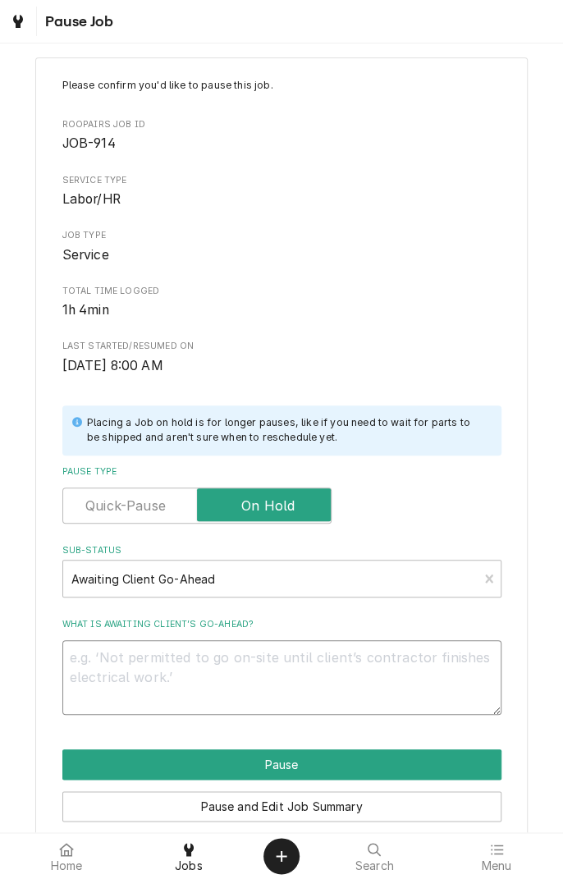
click at [267, 663] on textarea "What is awaiting client’s go-ahead?" at bounding box center [281, 677] width 439 height 74
type textarea "x"
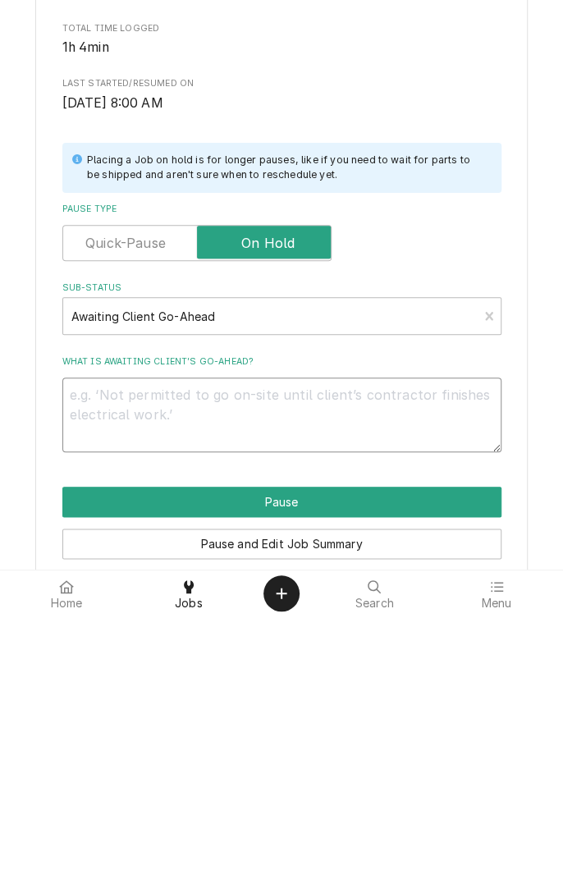
type textarea "C"
type textarea "x"
type textarea "Cl"
type textarea "x"
type textarea "Cli"
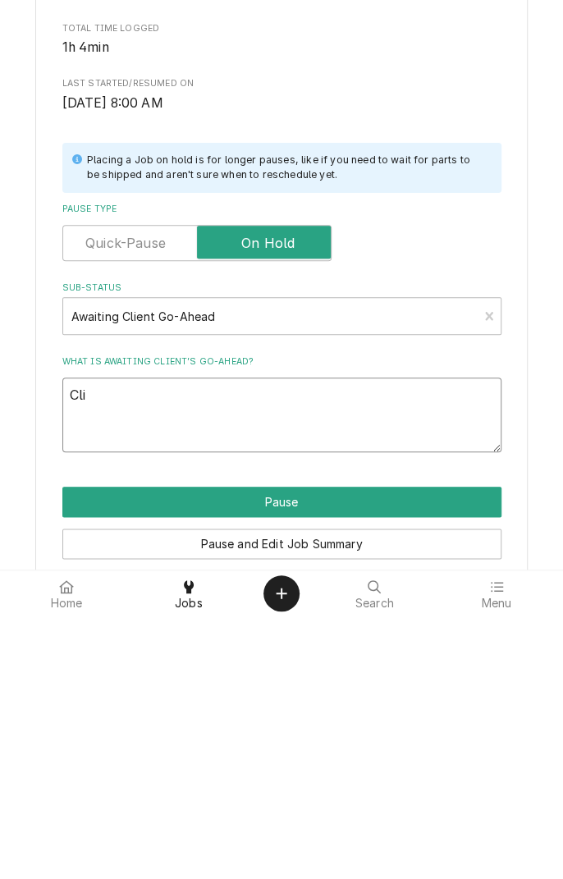
type textarea "x"
type textarea "Clie"
type textarea "x"
type textarea "Clien"
type textarea "x"
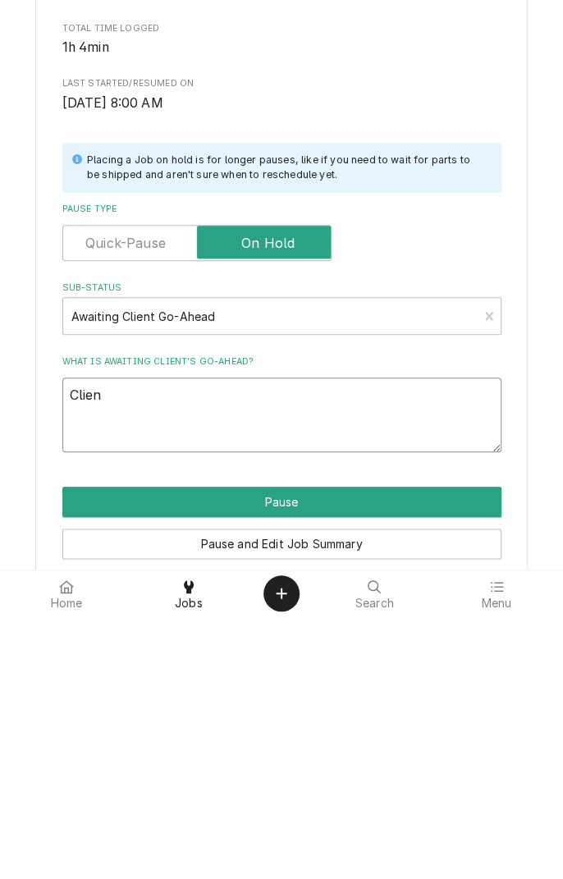
type textarea "Client"
type textarea "x"
type textarea "Client"
type textarea "x"
type textarea "Client a"
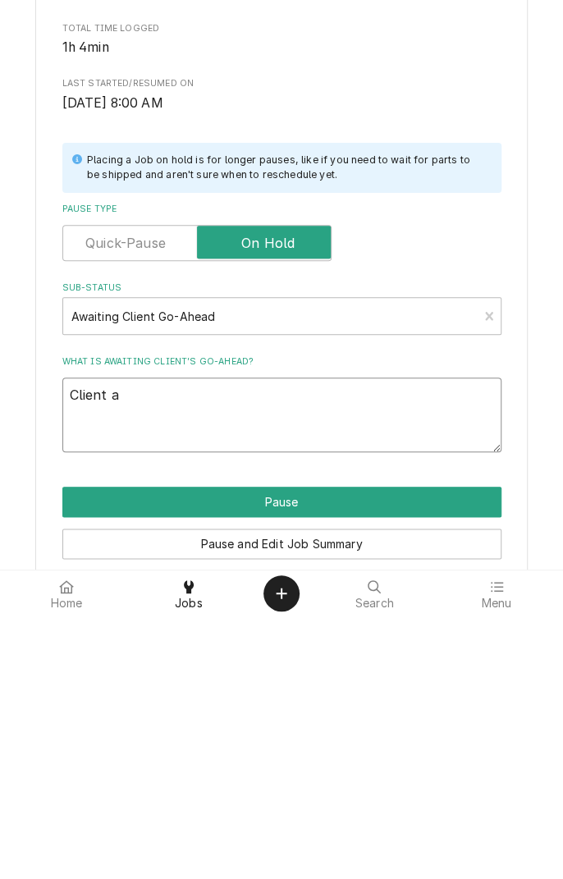
type textarea "x"
type textarea "Client au"
type textarea "x"
type textarea "Client aut"
type textarea "x"
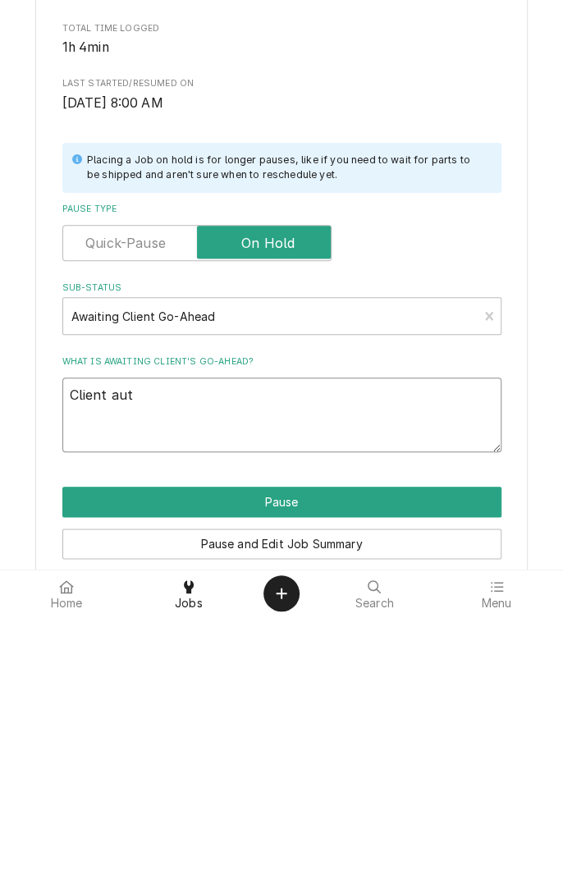
type textarea "Client auth"
type textarea "x"
type textarea "Client authorized"
type textarea "x"
type textarea "Client authorized w"
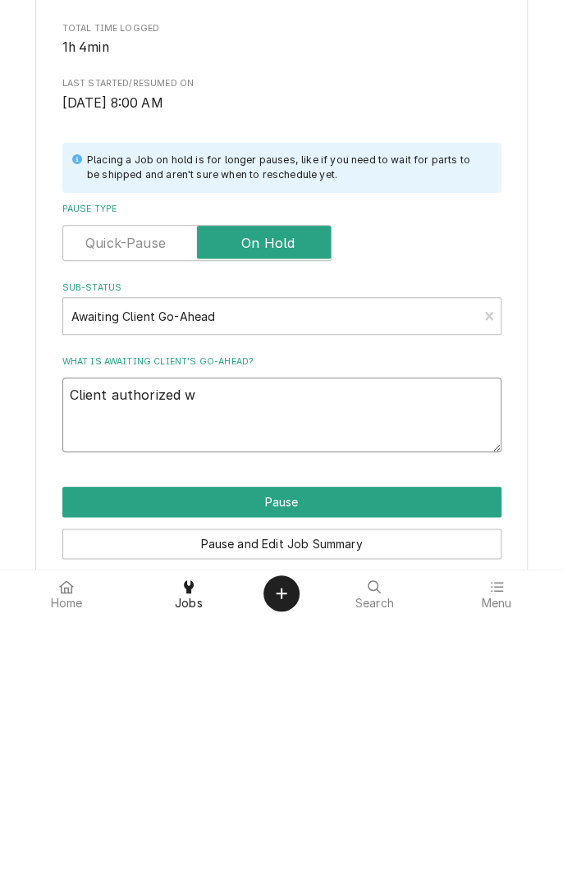
type textarea "x"
type textarea "Client authorized wo"
type textarea "x"
type textarea "Client authorized wor"
type textarea "x"
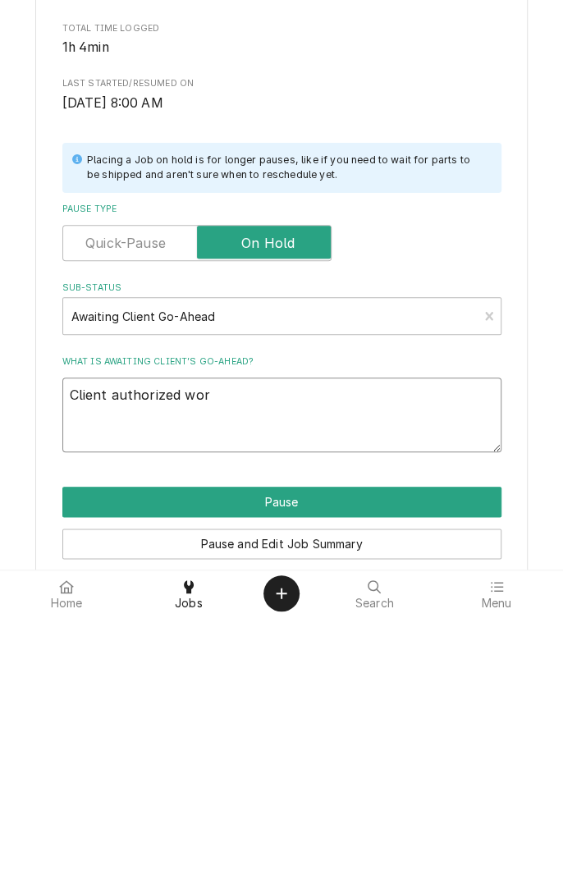
type textarea "Client authorized work"
type textarea "x"
type textarea "Client authorized work"
type textarea "x"
type textarea "Client authorized work o"
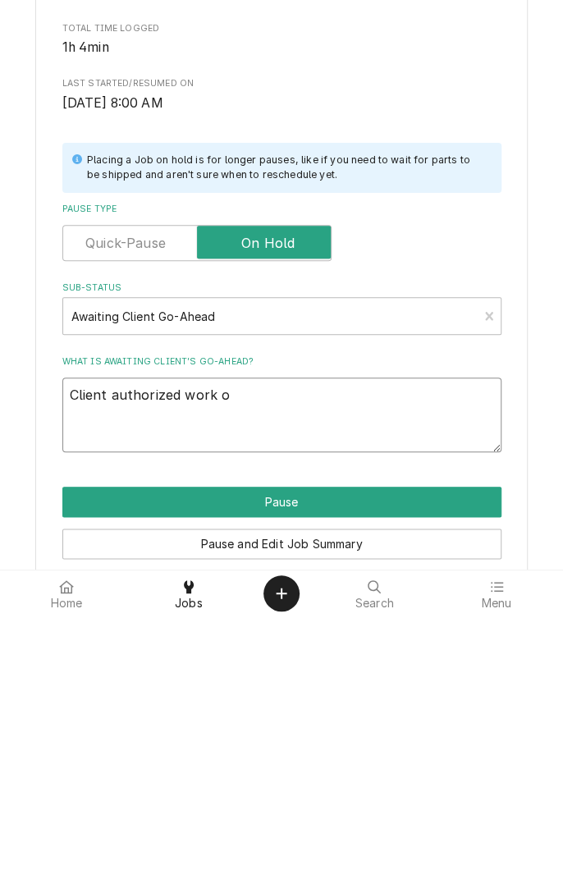
type textarea "x"
type textarea "Client authorized work on"
type textarea "x"
type textarea "Client authorized work on"
type textarea "x"
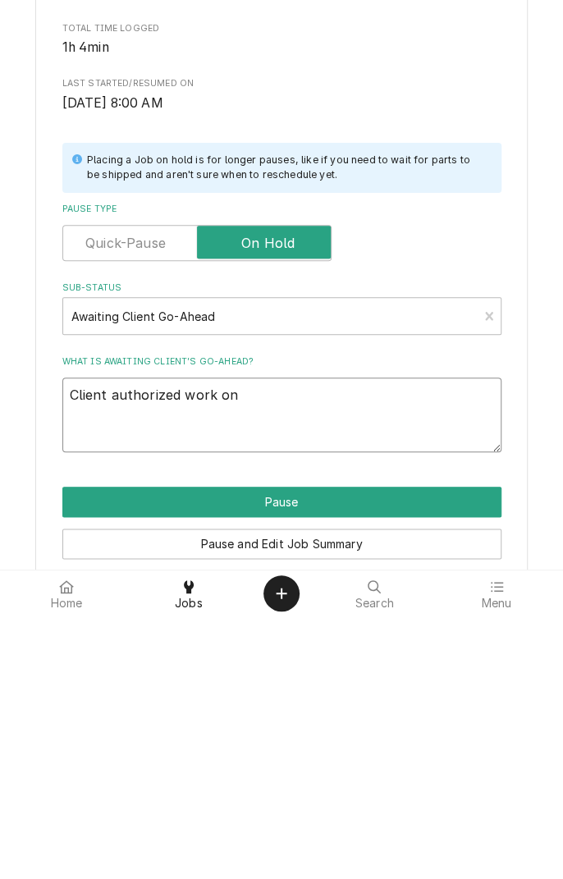
type textarea "Client authorized work on v"
type textarea "x"
type textarea "Client authorized work on vu"
type textarea "x"
type textarea "Client authorized work on vul"
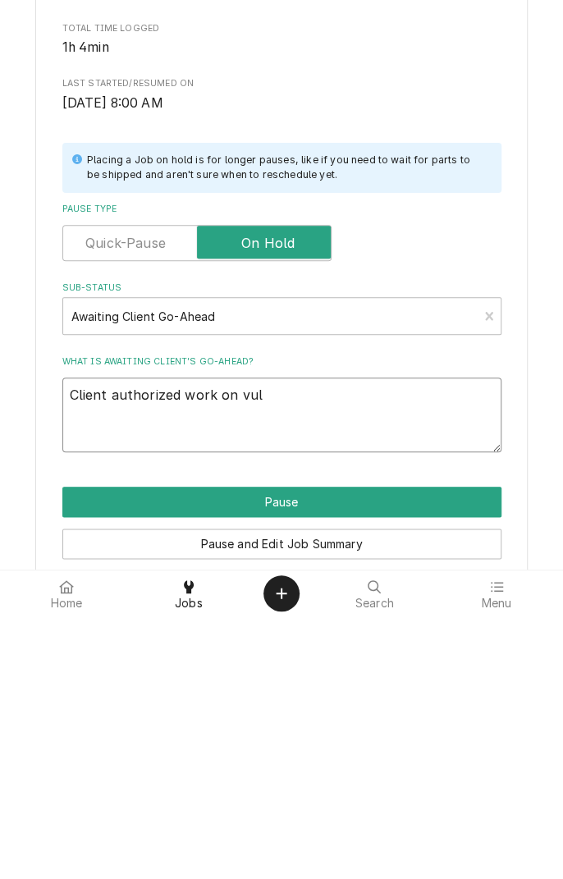
type textarea "x"
type textarea "Client authorized work on vulc"
type textarea "x"
type textarea "Client authorized work on vulca"
type textarea "x"
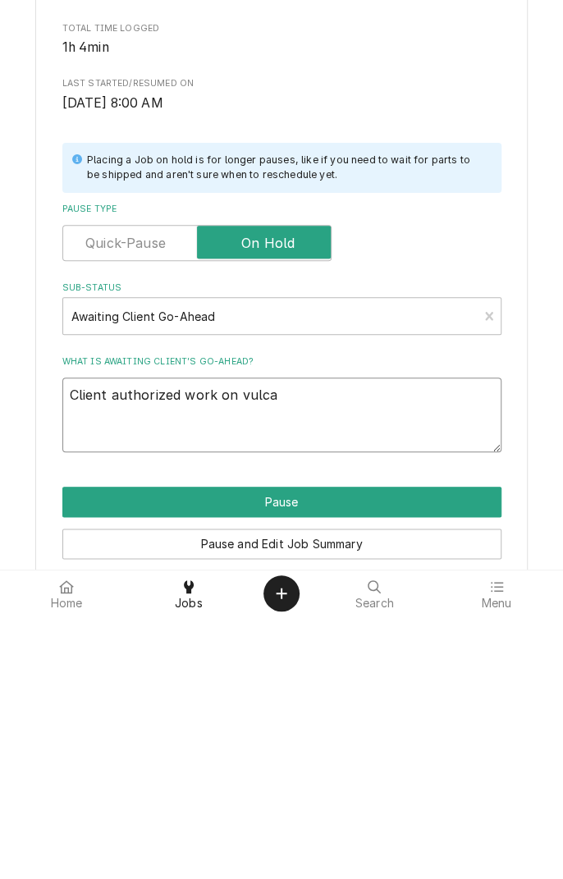
type textarea "Client authorized work on vulcan"
type textarea "x"
type textarea "Client authorized work on Vulcan"
type textarea "x"
type textarea "Client authorized work on Vulcan 2"
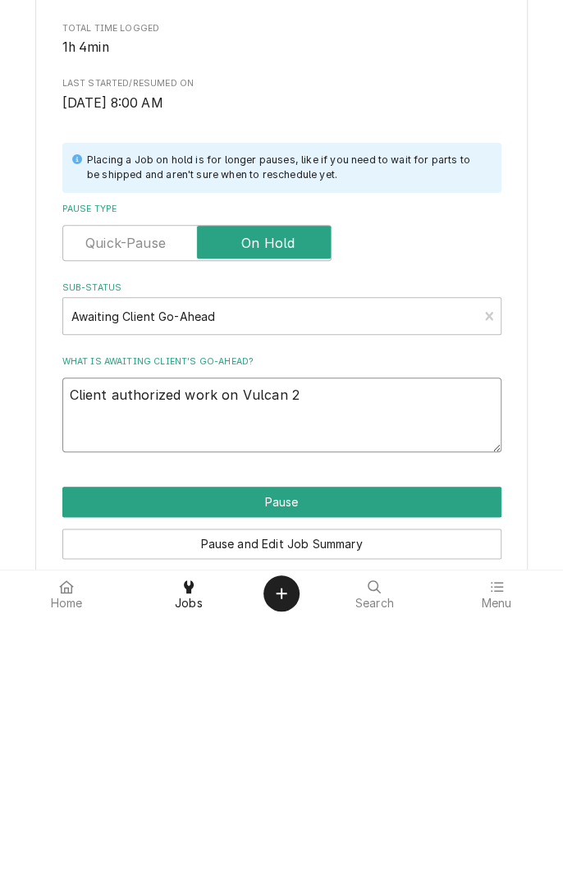
type textarea "x"
type textarea "Client authorized work on Vulcan 2"
type textarea "x"
type textarea "Client authorized work on Vulcan 2 ."
type textarea "x"
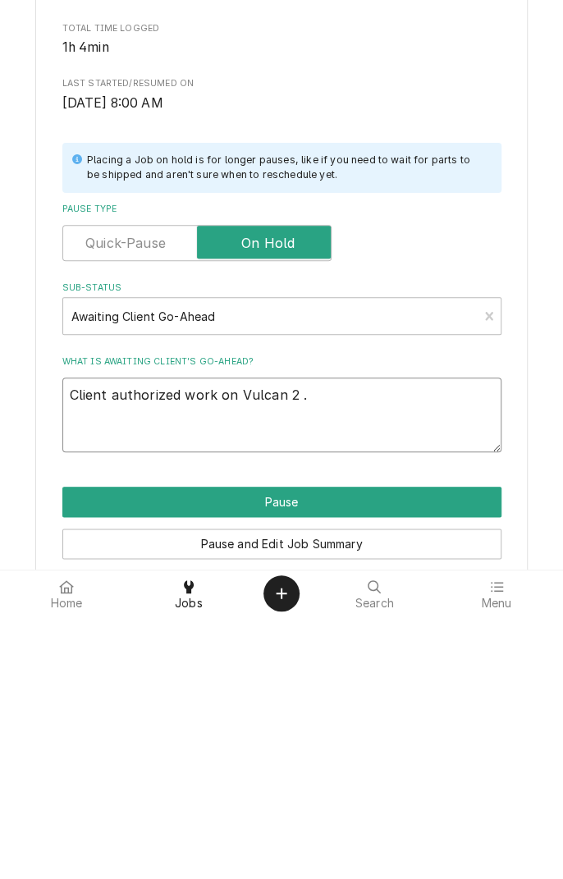
type textarea "Client authorized work on Vulcan 2 ."
type textarea "x"
type textarea "Client authorized work on Vulcan 2 . W"
type textarea "x"
type textarea "Client authorized work on Vulcan 2 . Wi"
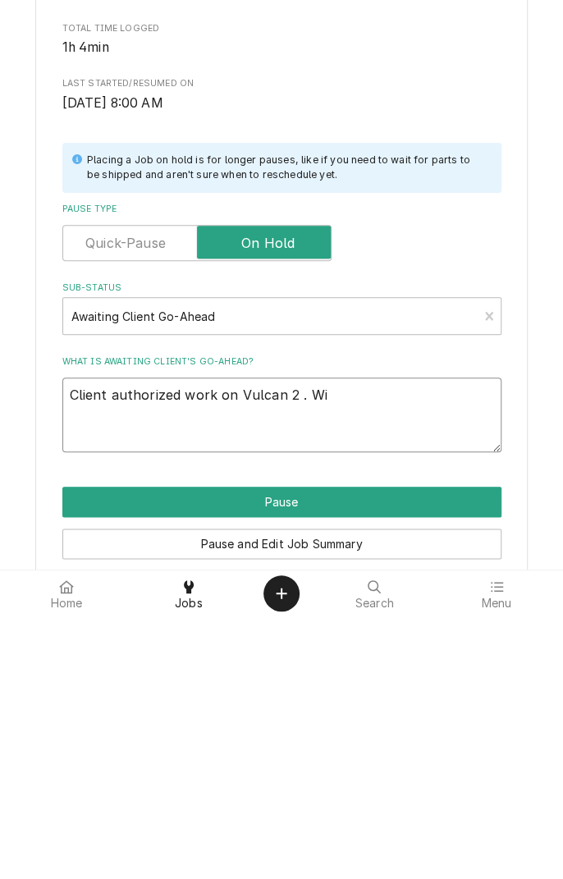
type textarea "x"
type textarea "Client authorized work on Vulcan 2 . Wil"
type textarea "x"
type textarea "Client authorized work on Vulcan 2 . Will"
type textarea "x"
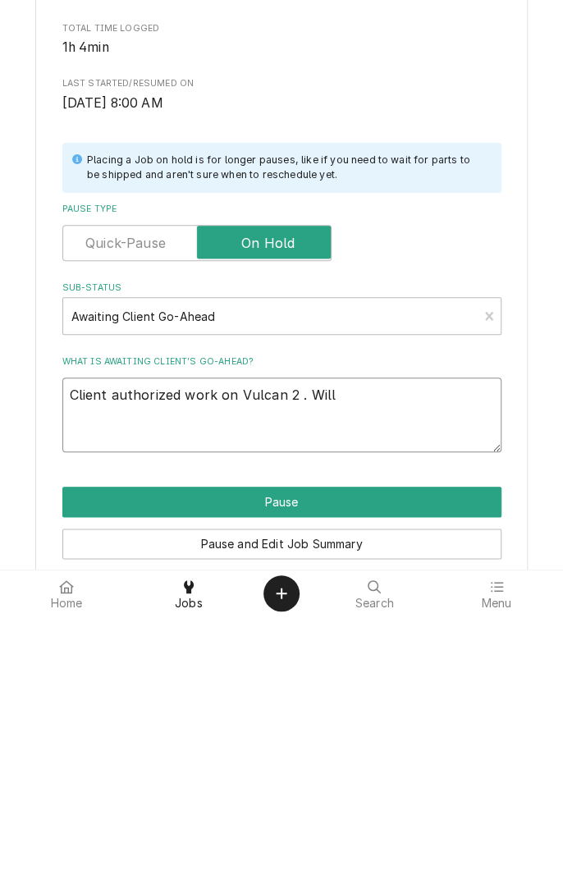
type textarea "Client authorized work on Vulcan 2 . Will"
type textarea "x"
type textarea "Client authorized work on Vulcan 2 . Will c"
type textarea "x"
type textarea "Client authorized work on Vulcan 2 . Will co"
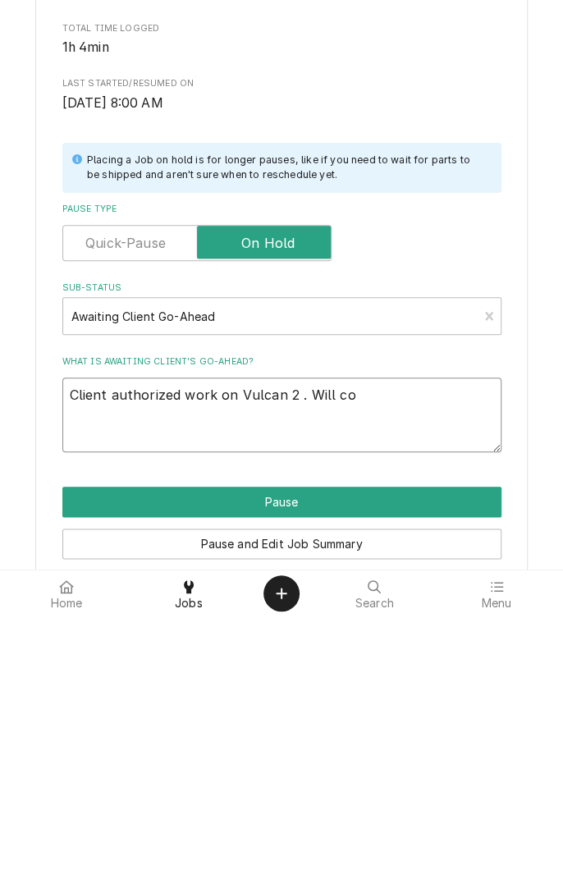
type textarea "x"
type textarea "Client authorized work on Vulcan 2 . Will con"
type textarea "x"
type textarea "Client authorized work on Vulcan 2 . Will continue"
type textarea "x"
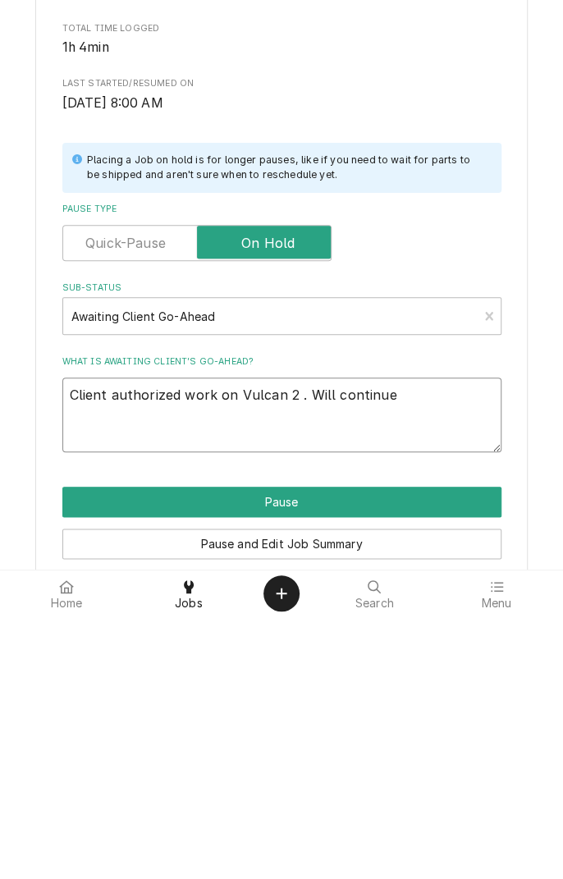
type textarea "Client authorized work on Vulcan 2 . Will continue w"
type textarea "x"
type textarea "Client authorized work on Vulcan 2 . Will continue wh"
type textarea "x"
type textarea "Client authorized work on Vulcan 2 . Will continue whe"
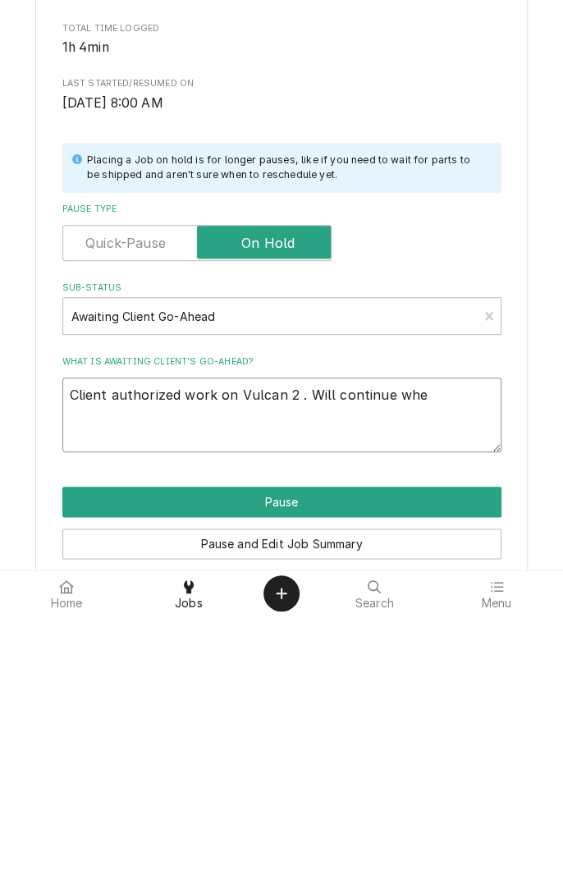
type textarea "x"
type textarea "Client authorized work on Vulcan 2 . Will continue when"
type textarea "x"
type textarea "Client authorized work on Vulcan 2 . Will continue when"
type textarea "x"
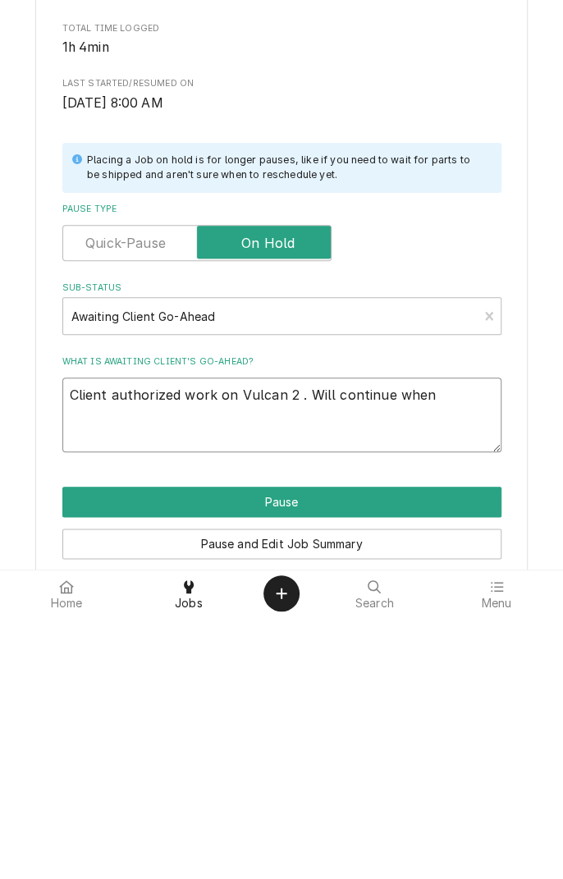
type textarea "Client authorized work on Vulcan 2 . Will continue when s"
type textarea "x"
type textarea "Client authorized work on Vulcan 2 . Will continue when sc"
type textarea "x"
type textarea "Client authorized work on Vulcan 2 . Will continue when sch"
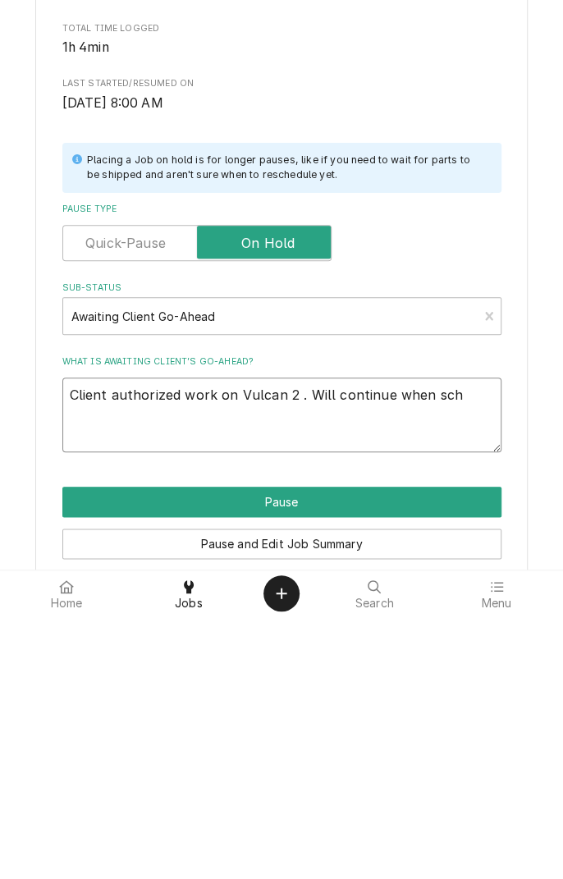
type textarea "x"
type textarea "Client authorized work on Vulcan 2 . Will continue when sche"
type textarea "x"
type textarea "Client authorized work on Vulcan 2 . Will continue when sched"
type textarea "x"
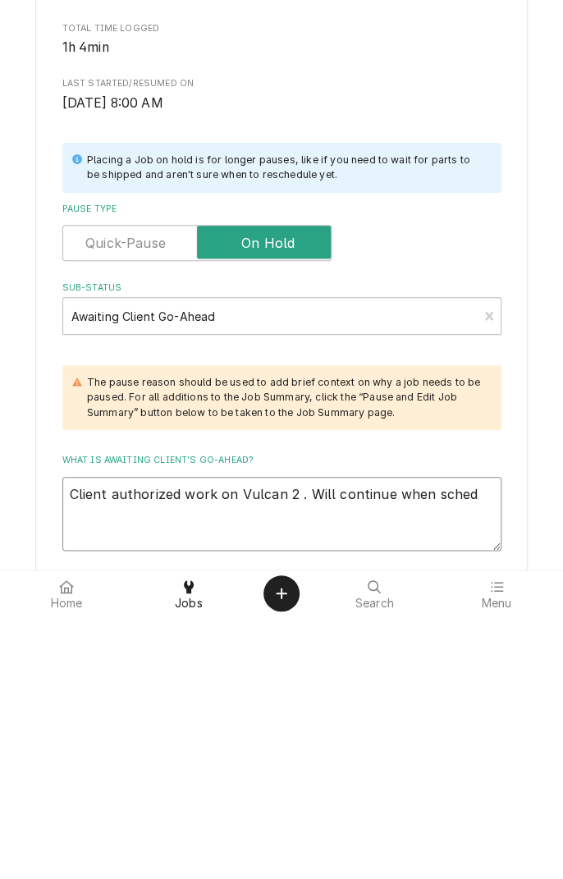
type textarea "Client authorized work on Vulcan 2 . Will continue when schedule"
type textarea "x"
type textarea "Client authorized work on Vulcan 2 . Will continue when schedule p"
type textarea "x"
type textarea "Client authorized work on Vulcan 2 . Will continue when schedule pe"
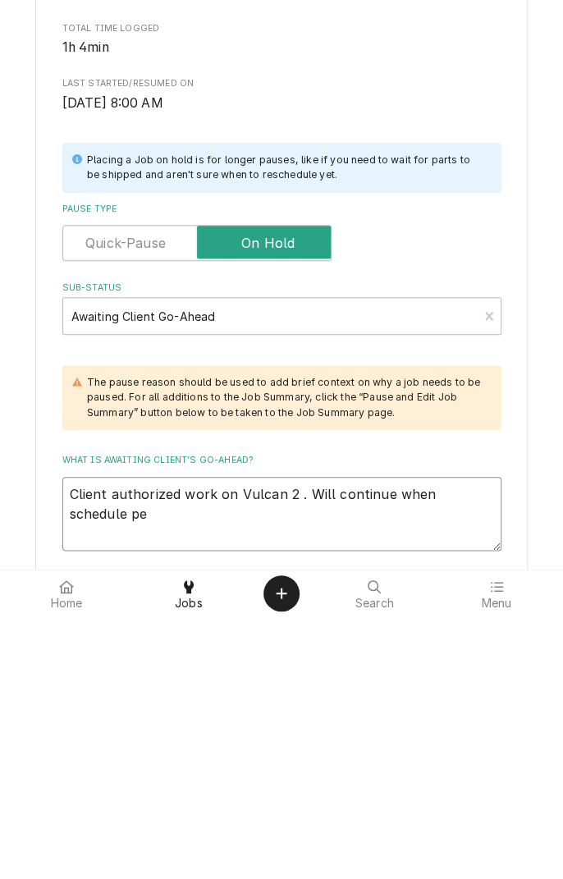
type textarea "x"
type textarea "Client authorized work on Vulcan 2 . Will continue when schedule per"
type textarea "x"
type textarea "Client authorized work on Vulcan 2 . Will continue when schedule perm"
type textarea "x"
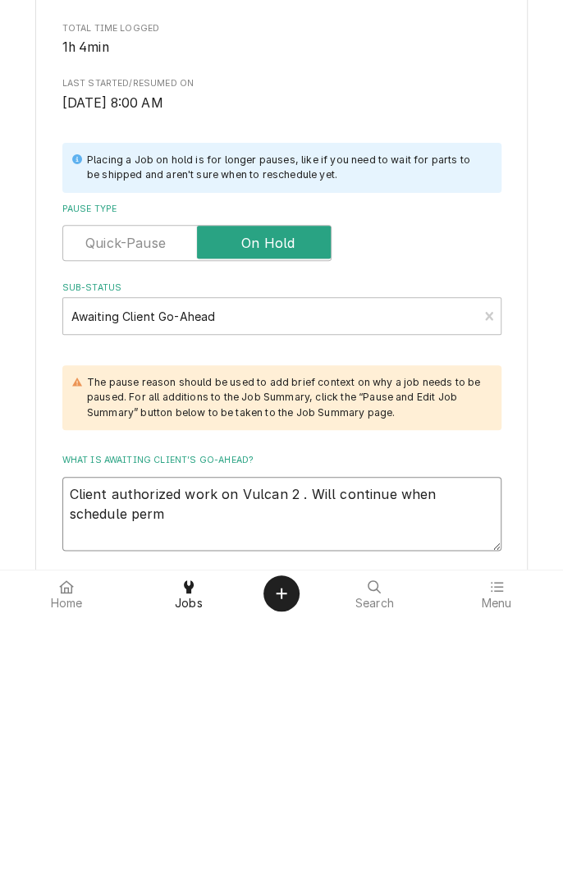
type textarea "Client authorized work on Vulcan 2 . Will continue when schedule permi"
type textarea "x"
type textarea "Client authorized work on Vulcan 2 . Will continue when schedule permit"
type textarea "x"
type textarea "Client authorized work on Vulcan 2 . Will continue when schedule permits"
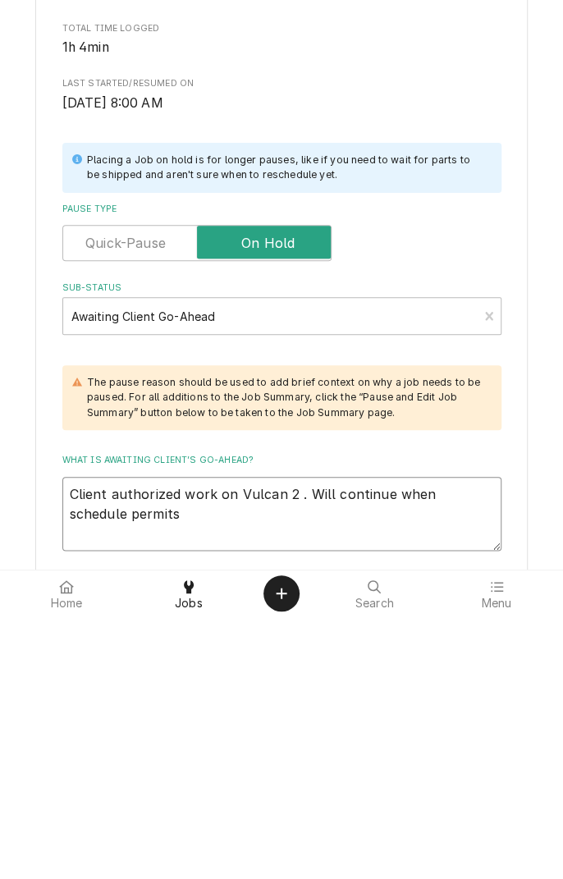
type textarea "x"
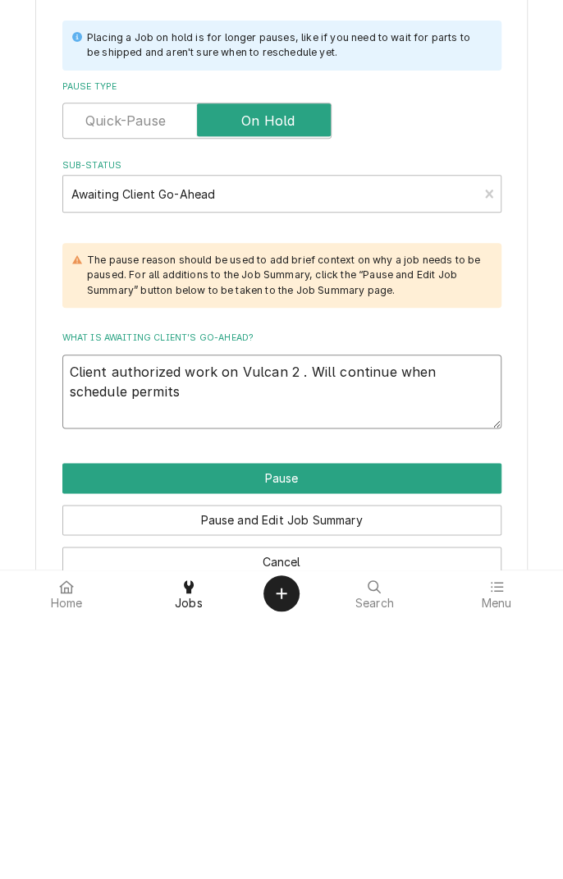
scroll to position [144, 0]
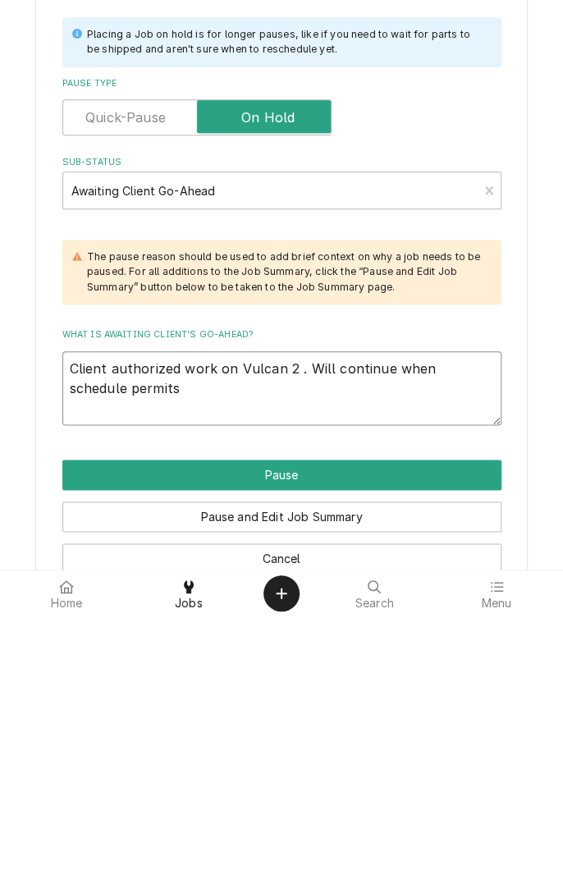
type textarea "Client authorized work on Vulcan 2 . Will continue when schedule permits"
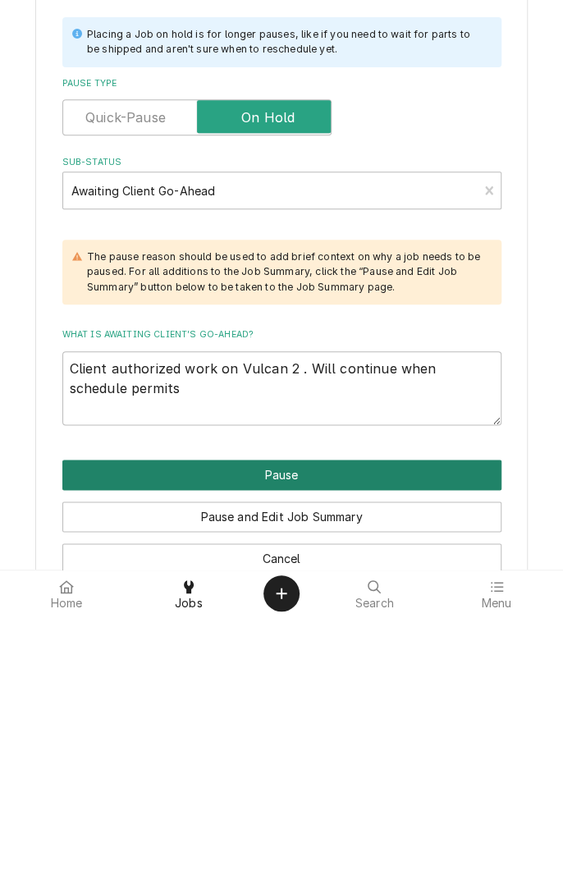
click at [389, 749] on button "Pause" at bounding box center [281, 737] width 439 height 30
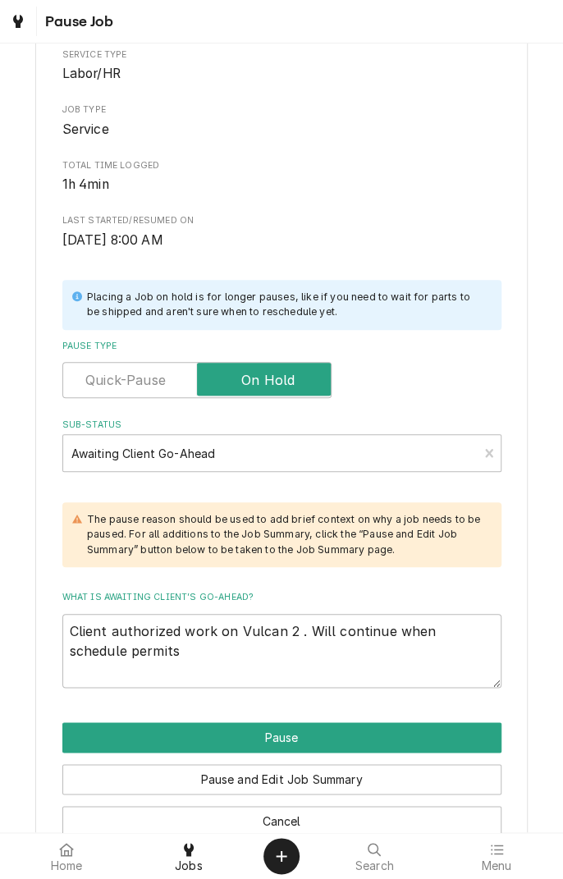
type textarea "x"
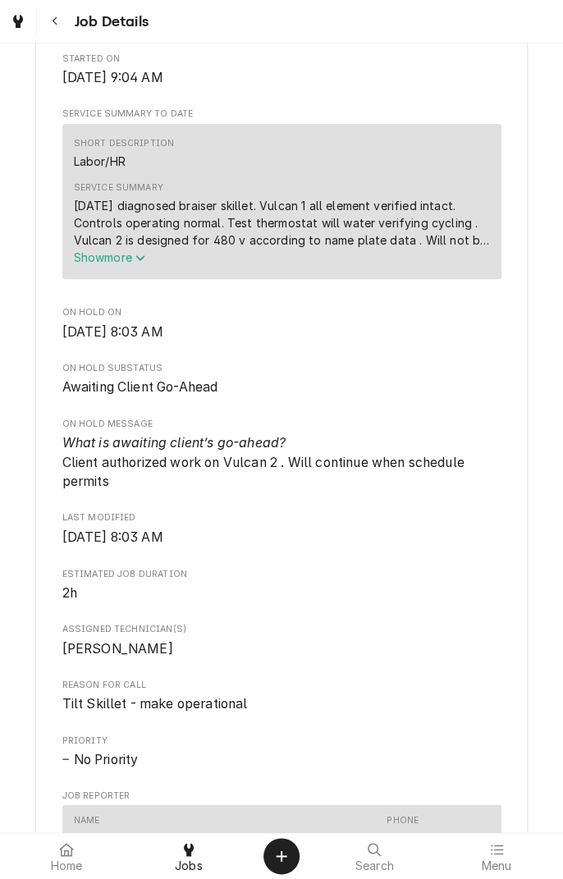
scroll to position [463, 0]
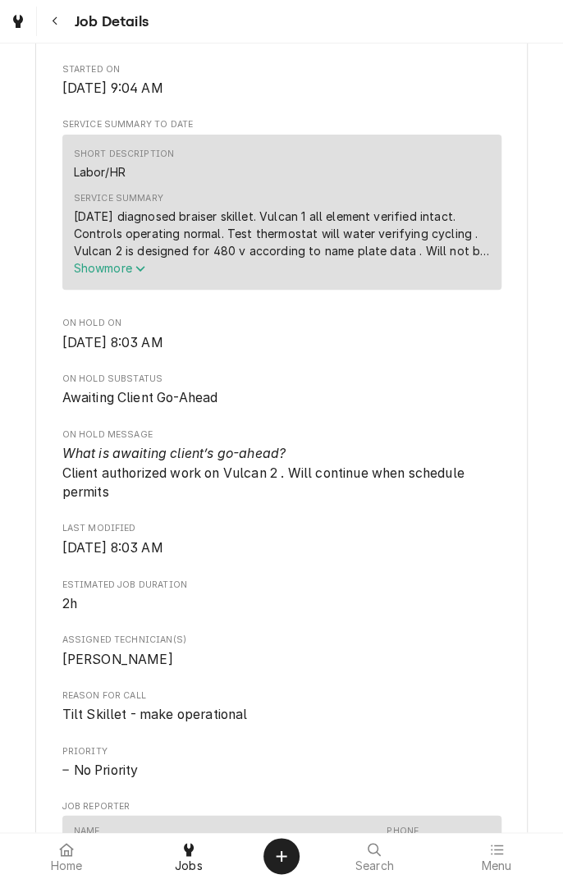
click at [54, 21] on icon "Navigate back" at bounding box center [55, 21] width 7 height 11
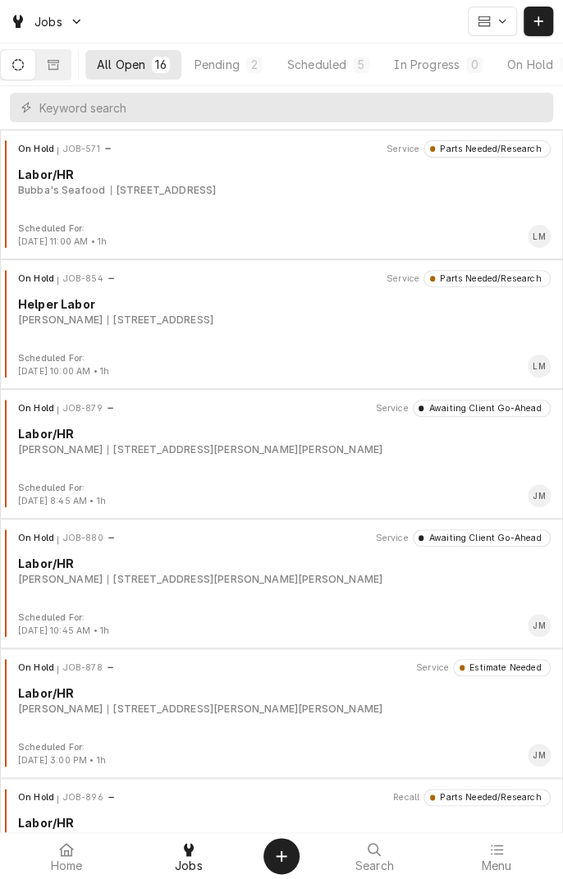
click at [343, 76] on button "Scheduled 5" at bounding box center [328, 65] width 105 height 30
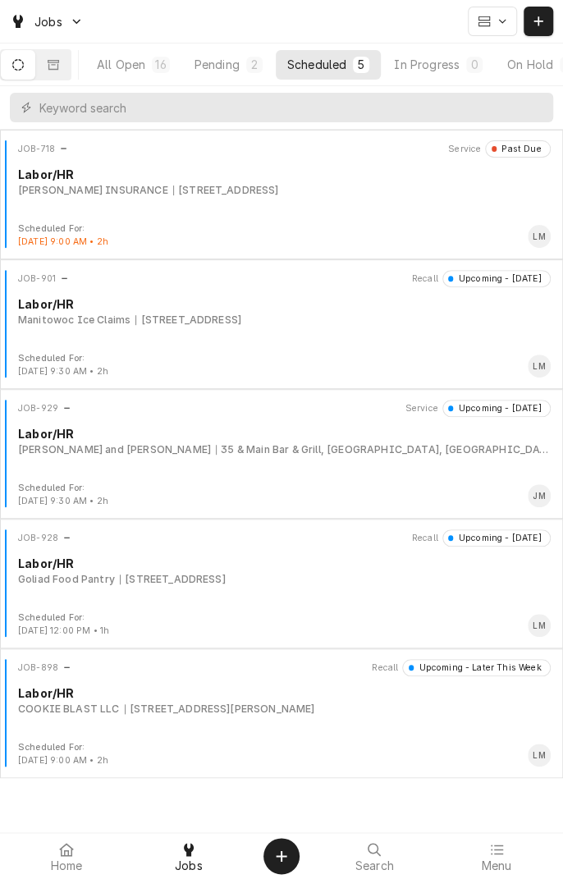
click at [210, 335] on div "JOB-901 Recall Upcoming - [DATE] Labor/HR Manitowoc Ice Claims [STREET_ADDRESS]" at bounding box center [282, 311] width 550 height 82
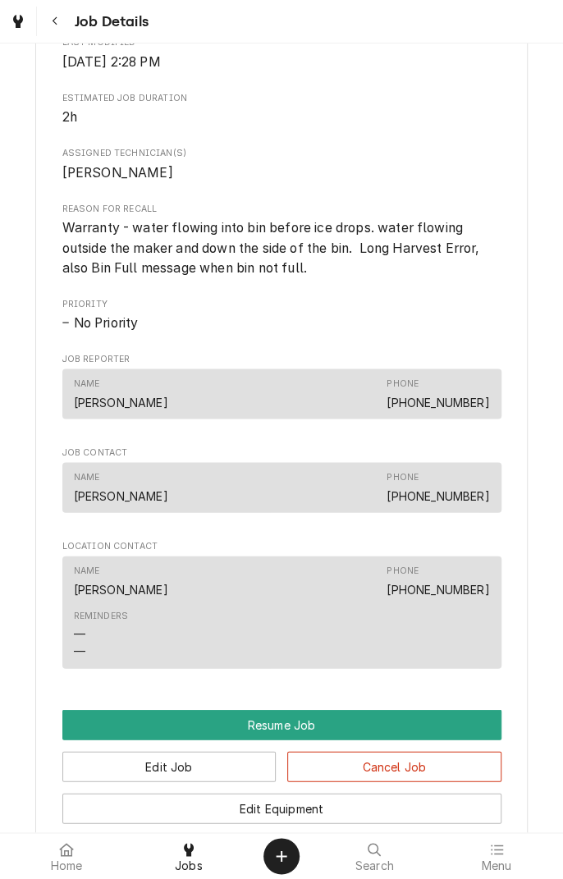
scroll to position [793, 0]
